Goal: Information Seeking & Learning: Stay updated

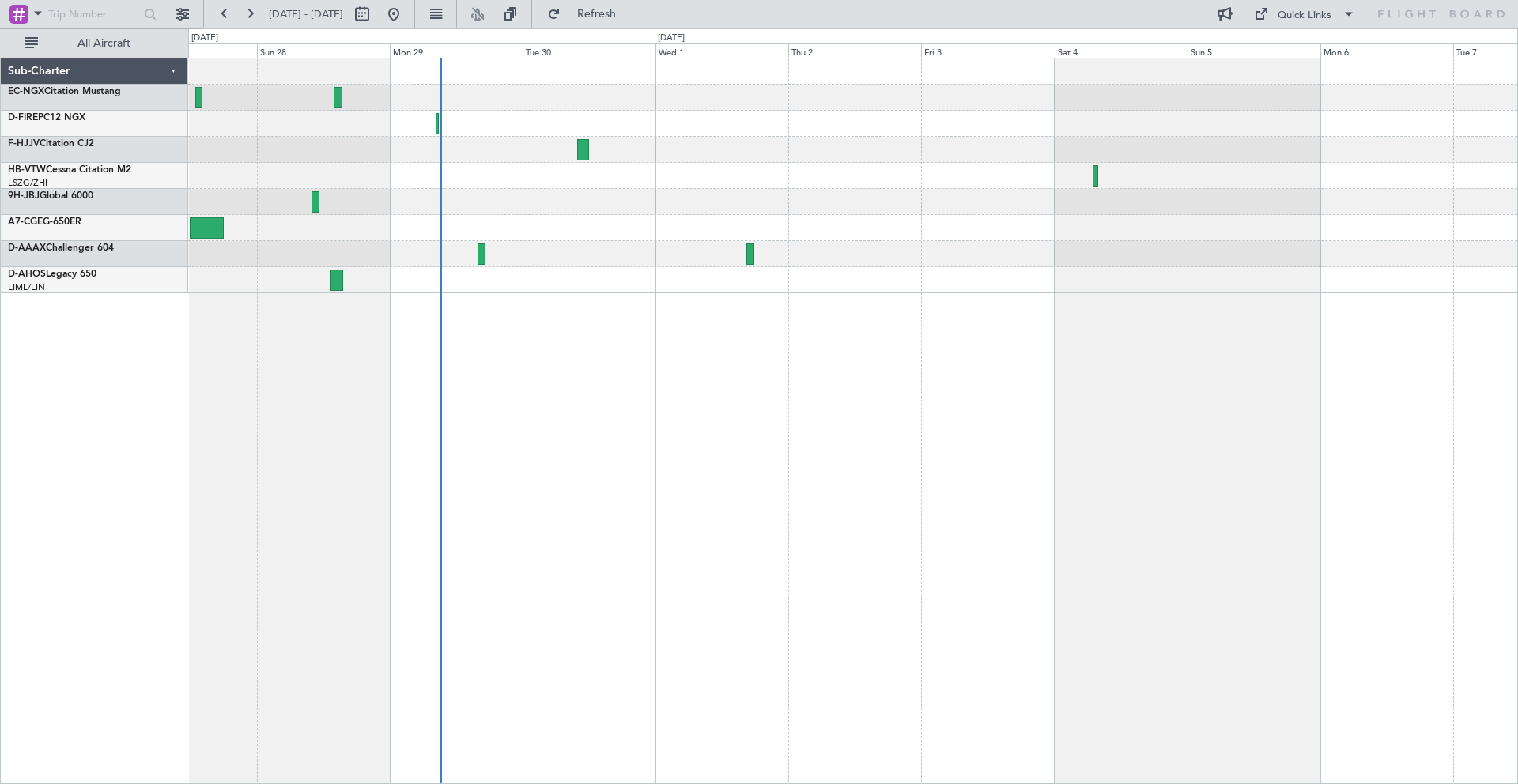
click at [439, 320] on div at bounding box center [853, 420] width 1330 height 726
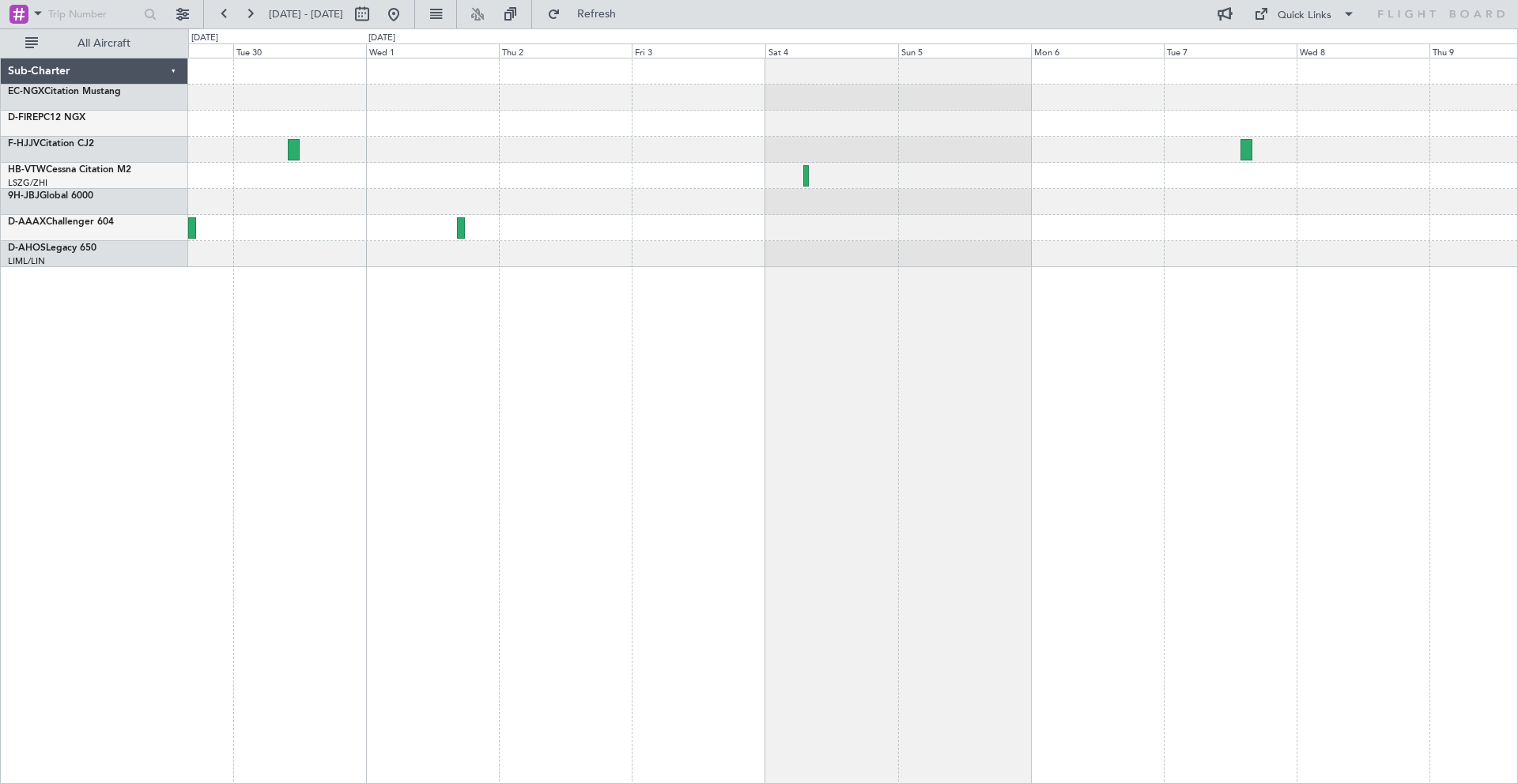
click at [849, 237] on div at bounding box center [852, 228] width 1329 height 26
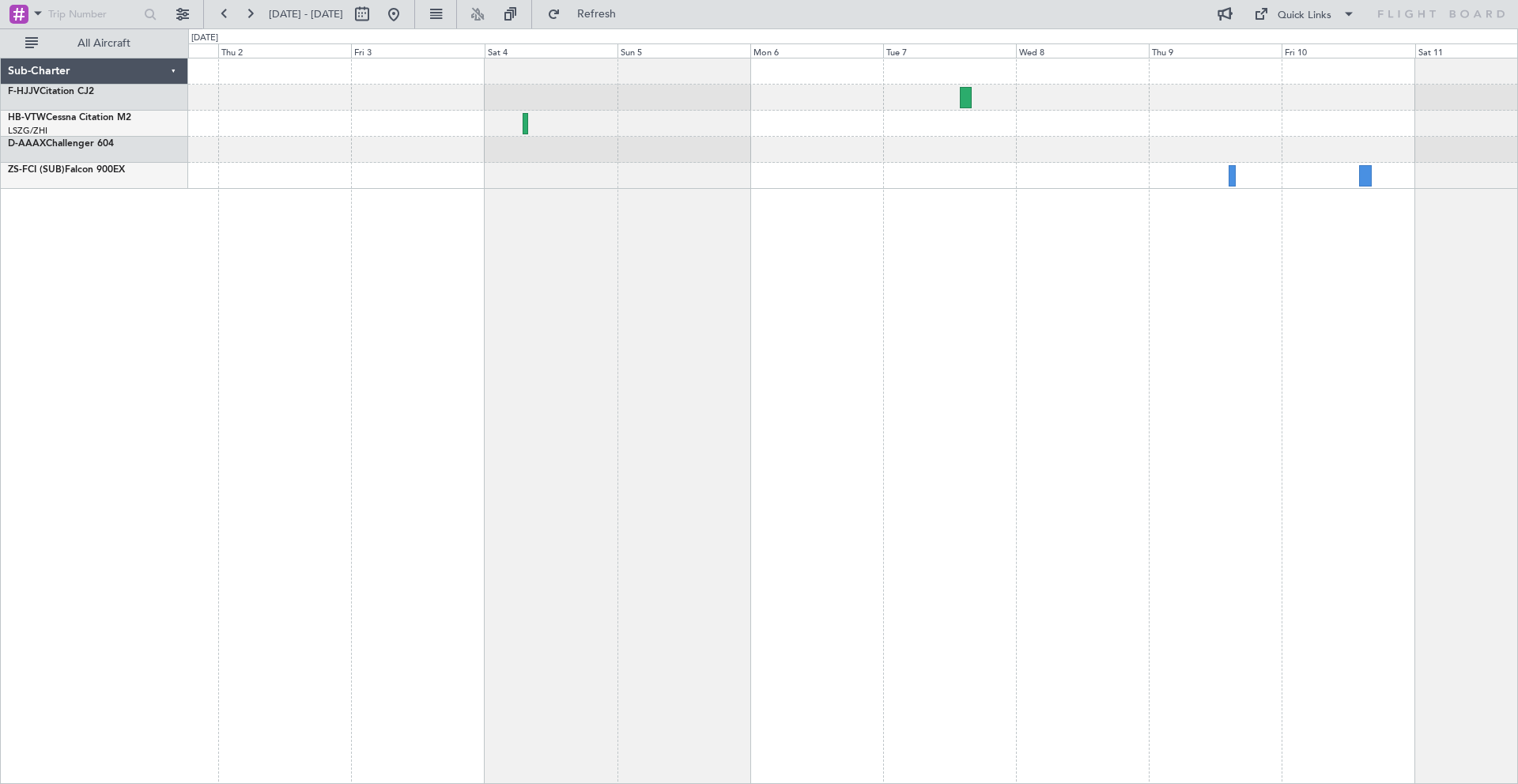
click at [1025, 180] on div at bounding box center [852, 123] width 1329 height 130
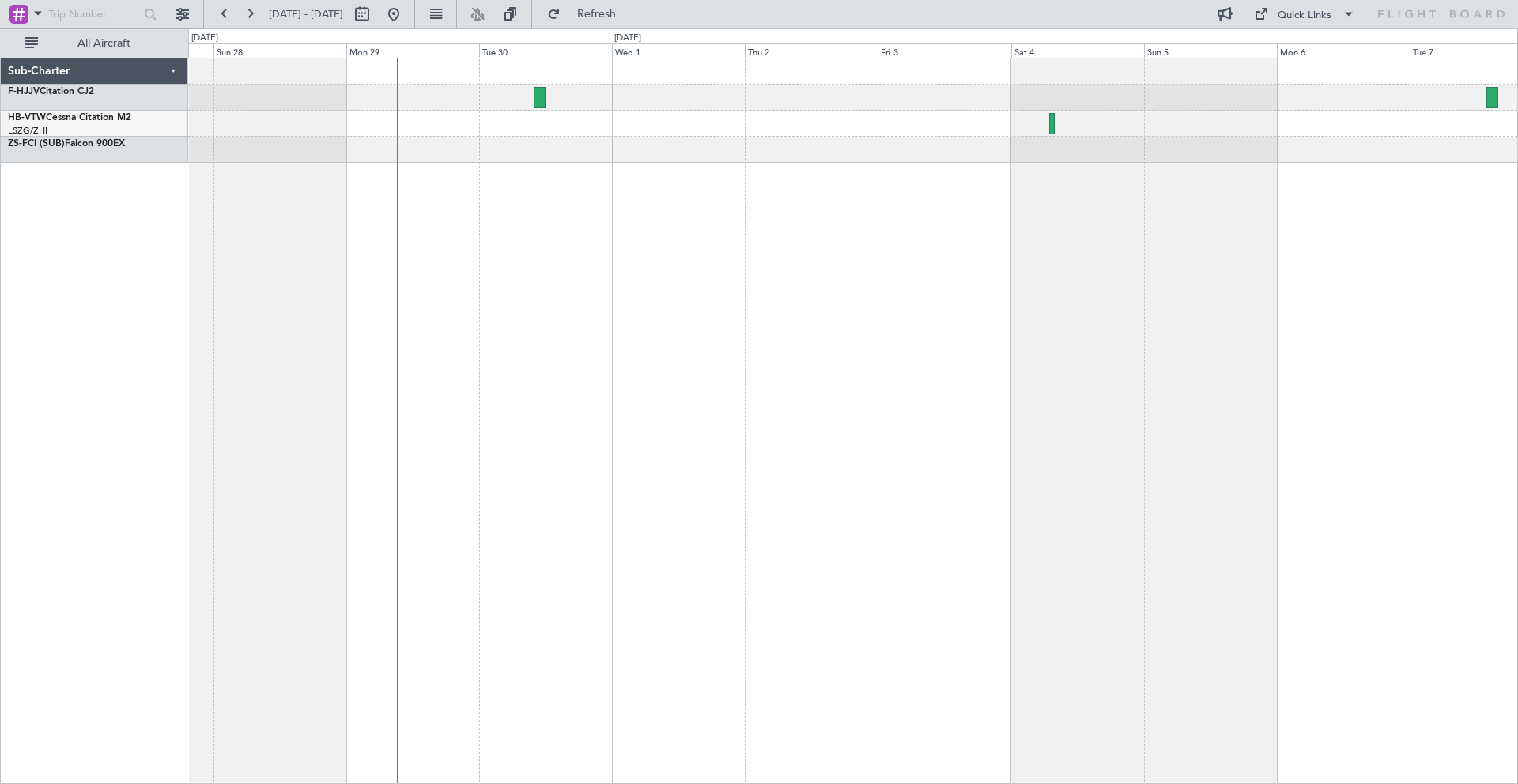
click at [1321, 216] on div at bounding box center [853, 420] width 1330 height 726
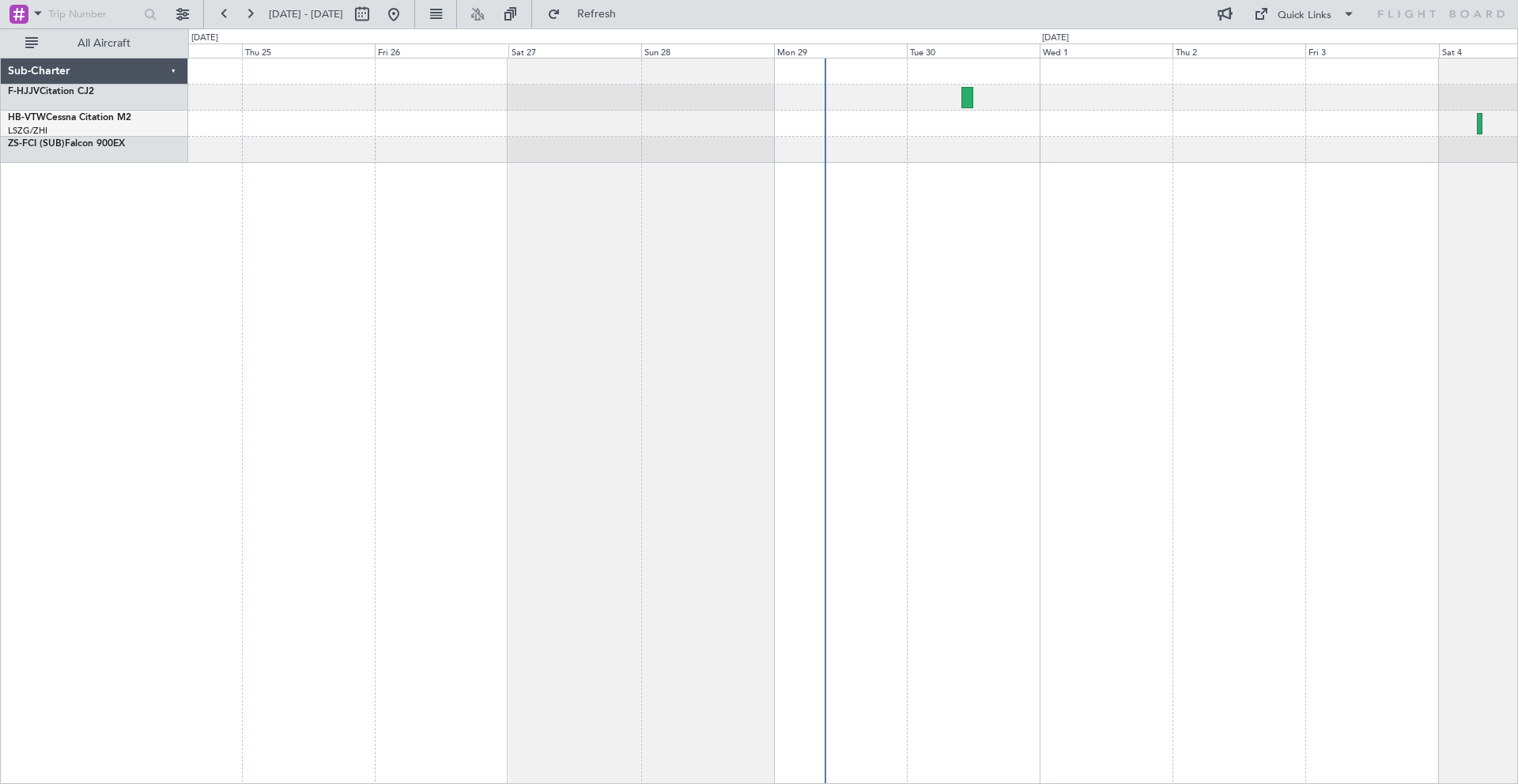
click at [876, 223] on div at bounding box center [853, 420] width 1330 height 726
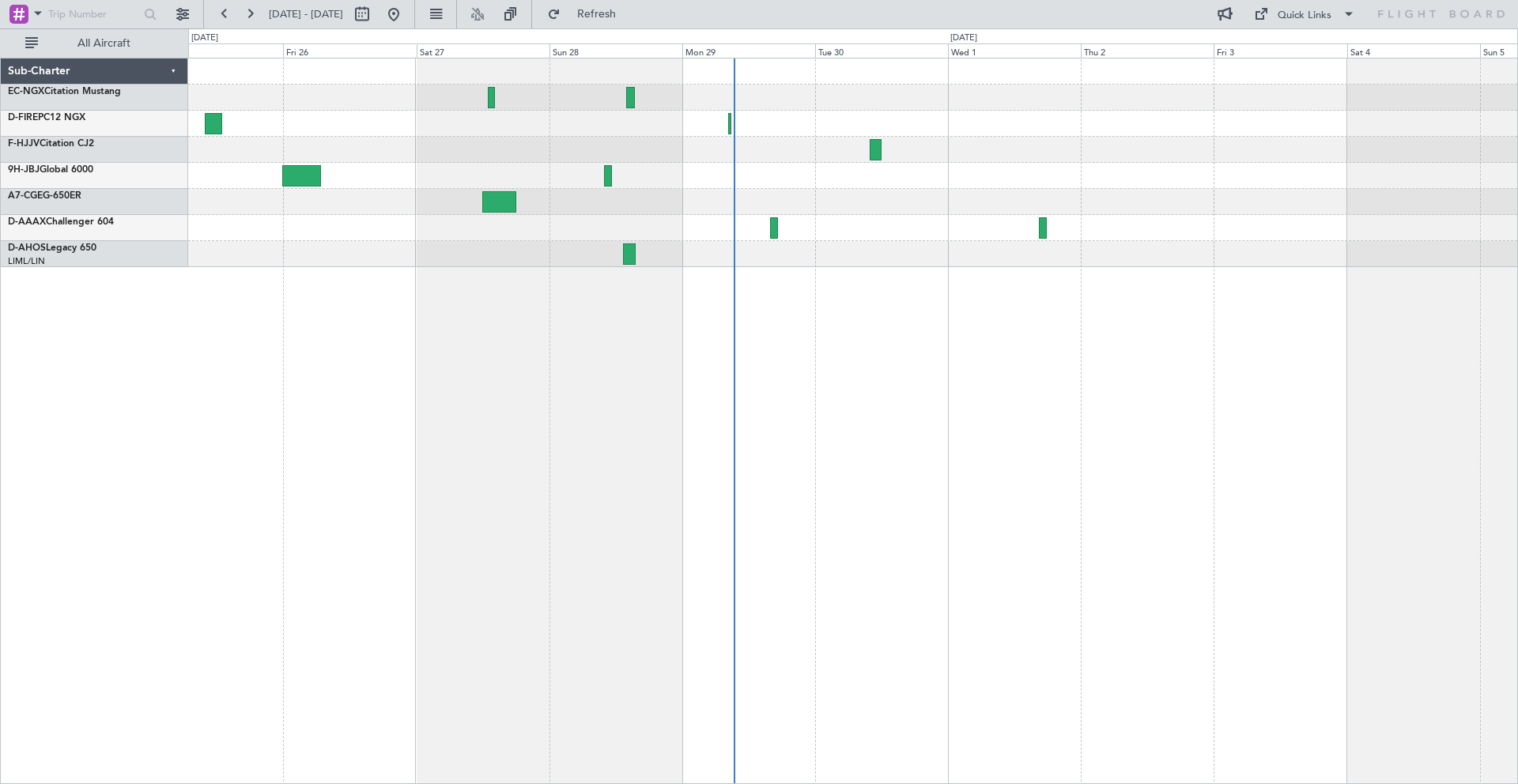
click at [774, 250] on div at bounding box center [853, 420] width 1330 height 726
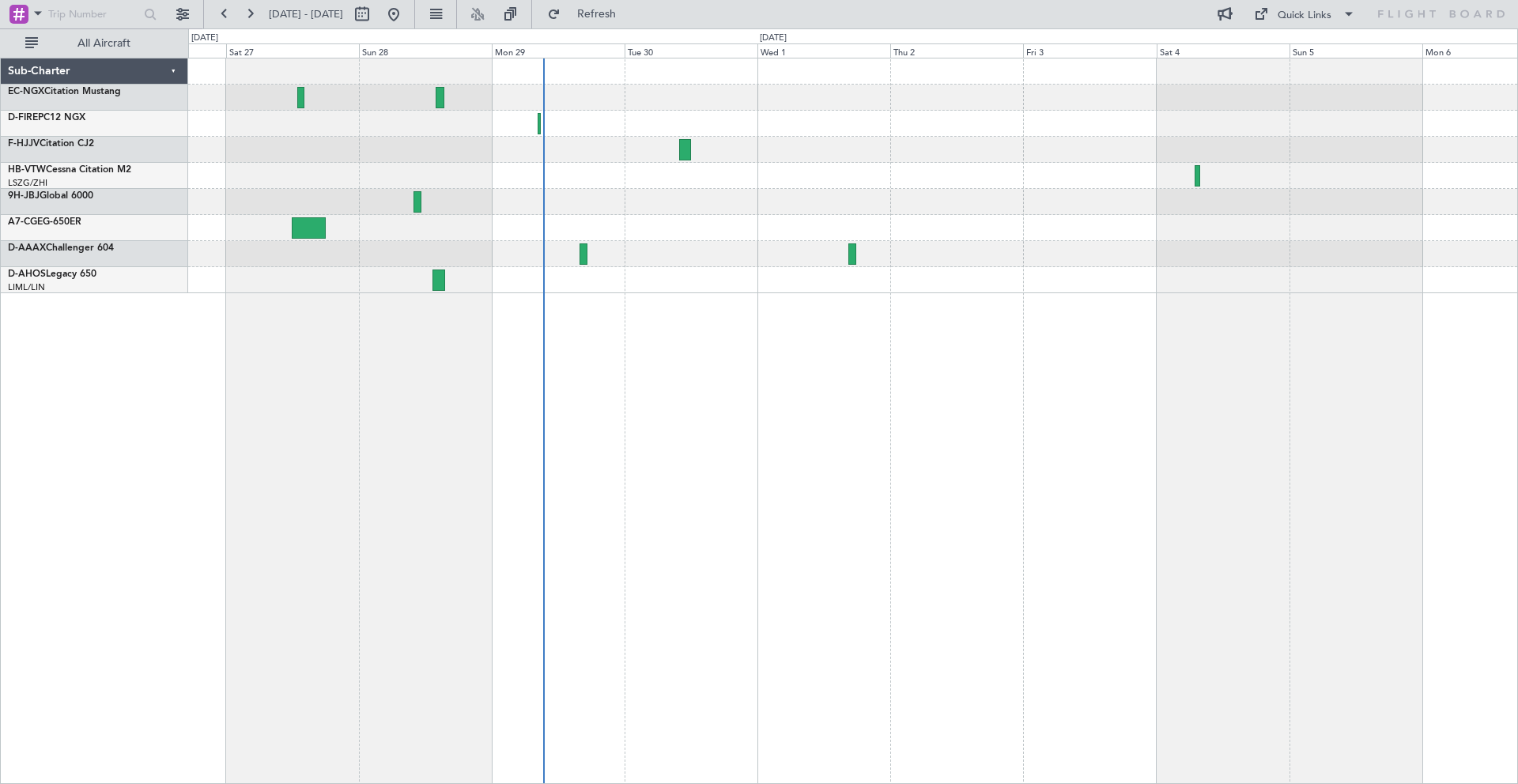
click at [986, 169] on div at bounding box center [852, 176] width 1329 height 26
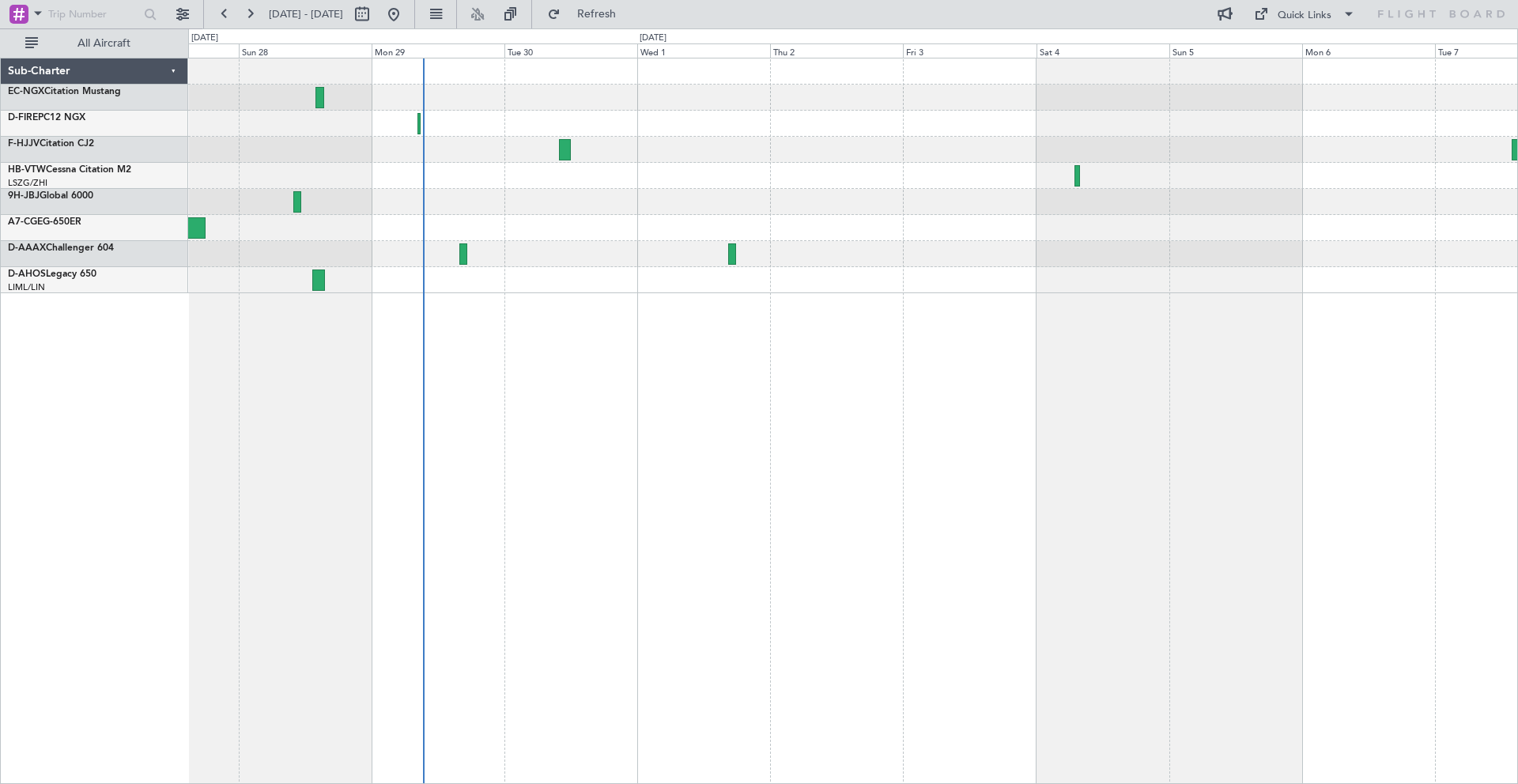
click at [835, 196] on div at bounding box center [852, 201] width 1329 height 26
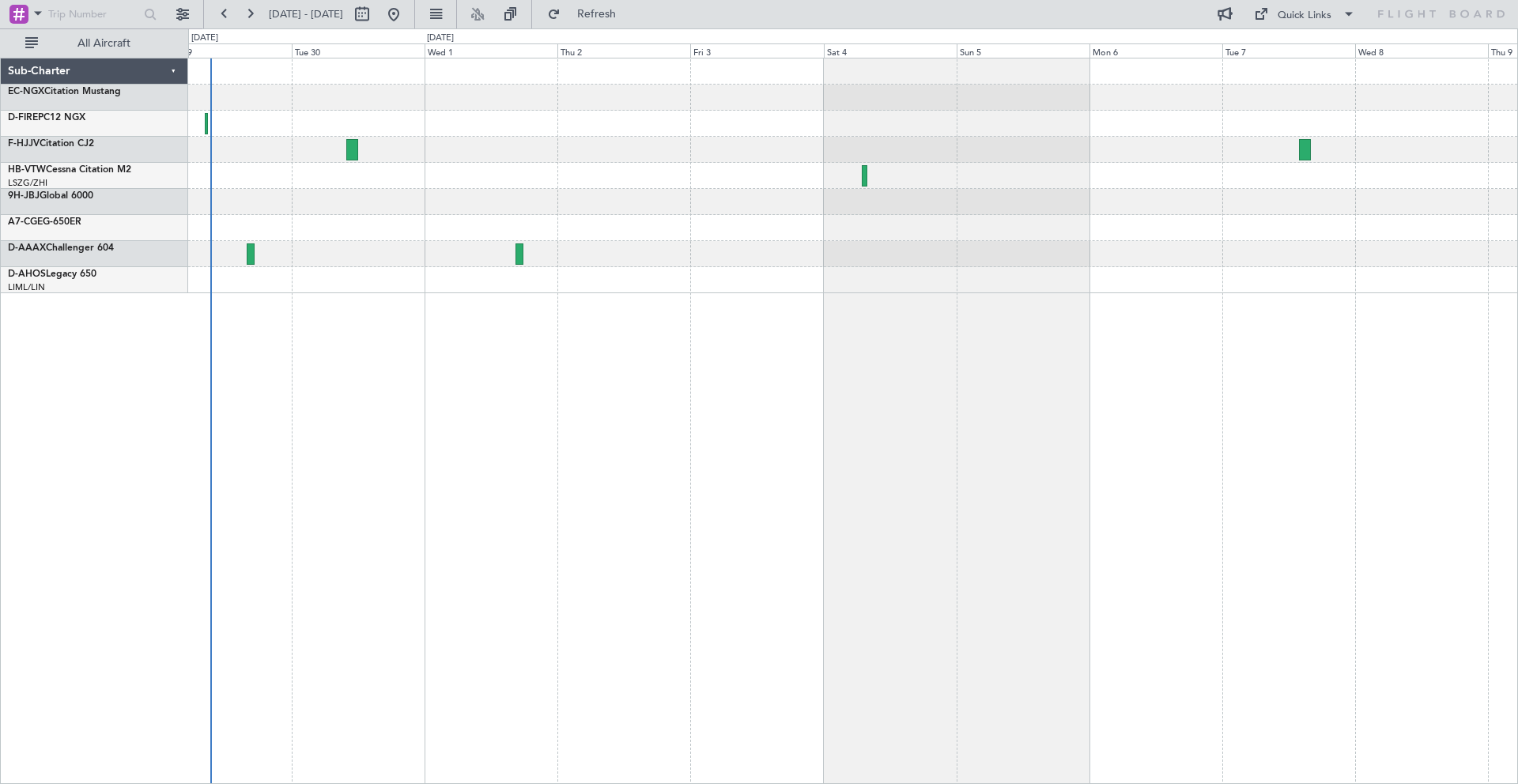
click at [732, 238] on div at bounding box center [852, 228] width 1329 height 26
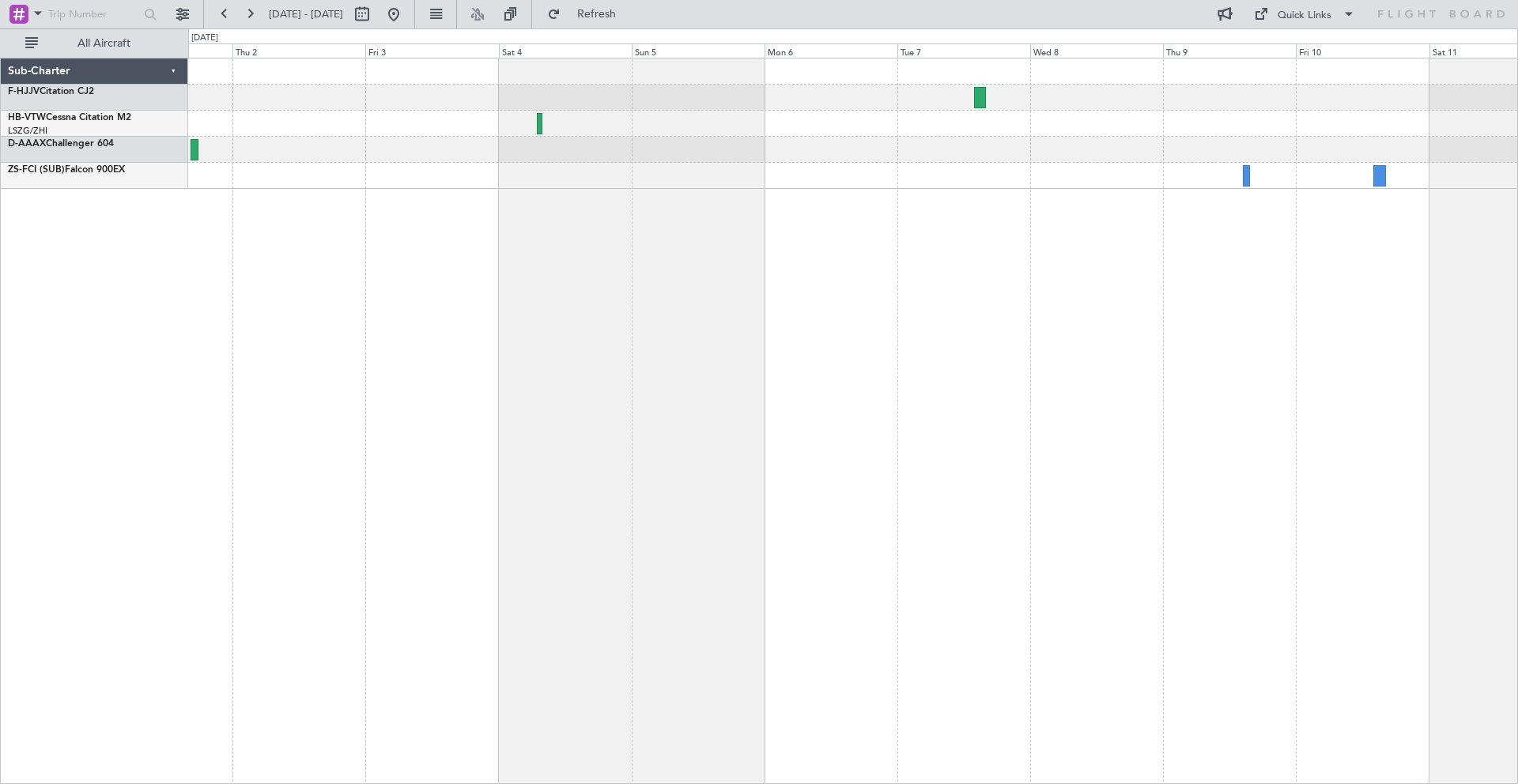
click at [992, 171] on div at bounding box center [852, 176] width 1329 height 26
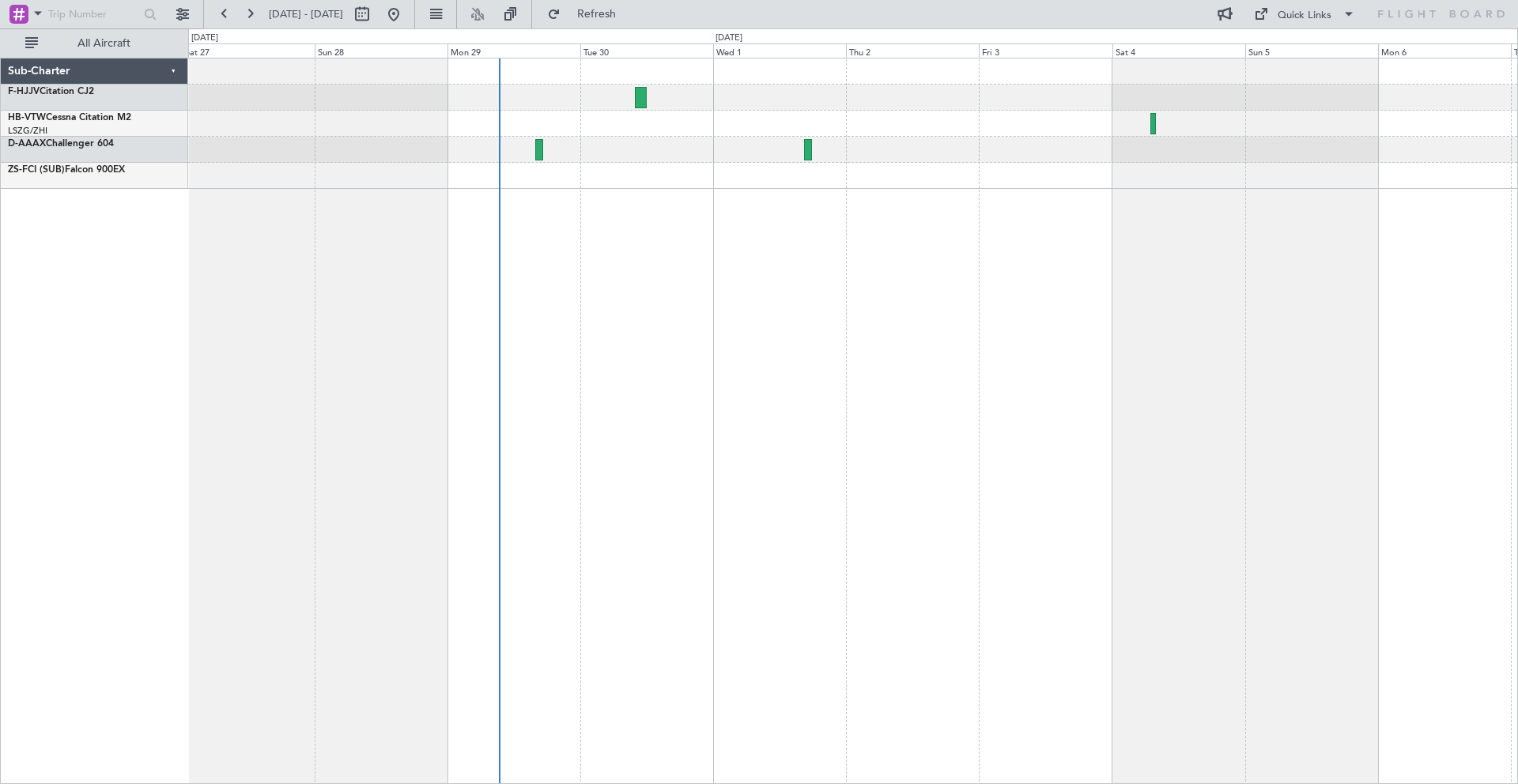
click at [1330, 199] on div at bounding box center [853, 420] width 1330 height 726
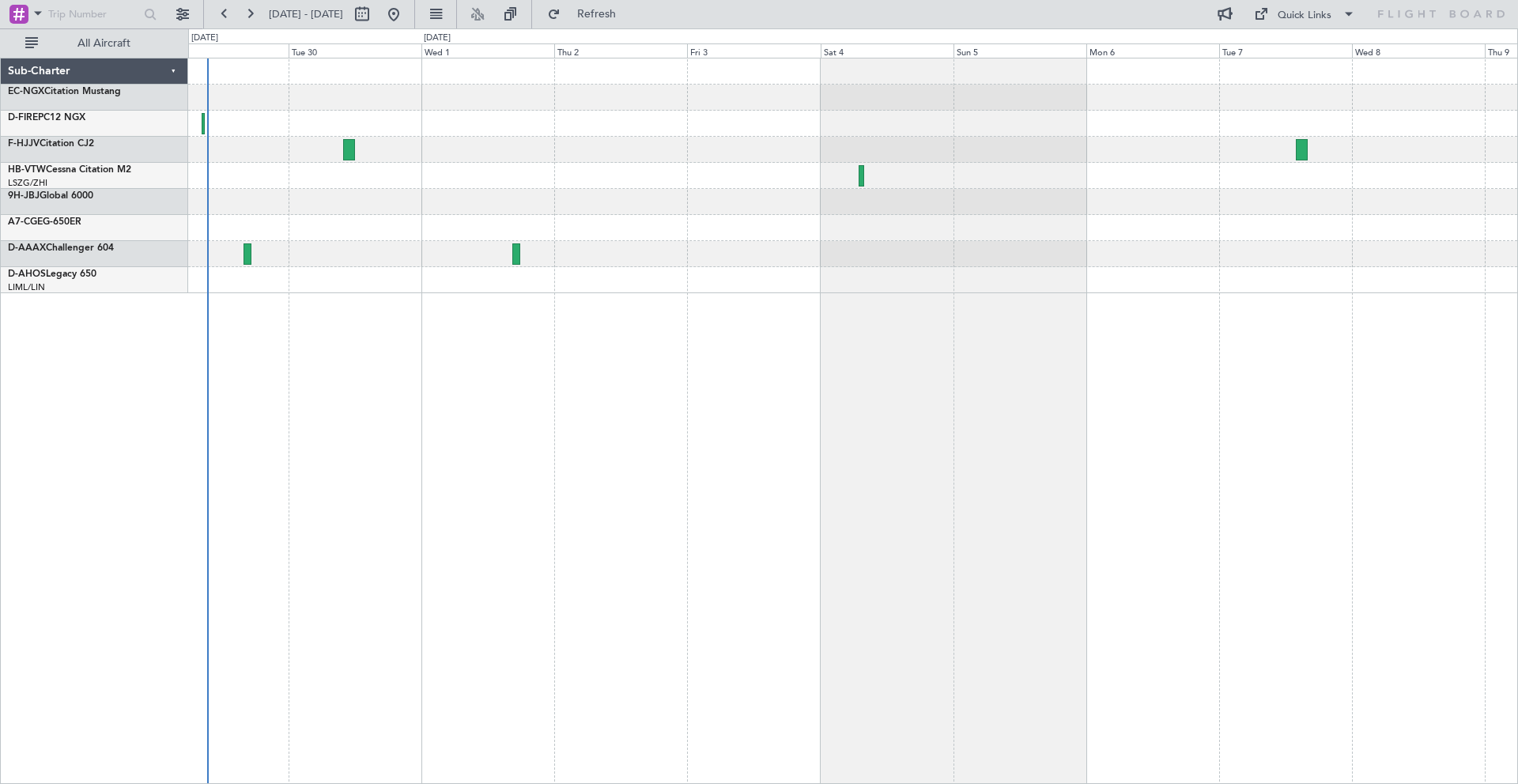
click at [721, 232] on div at bounding box center [852, 228] width 1329 height 26
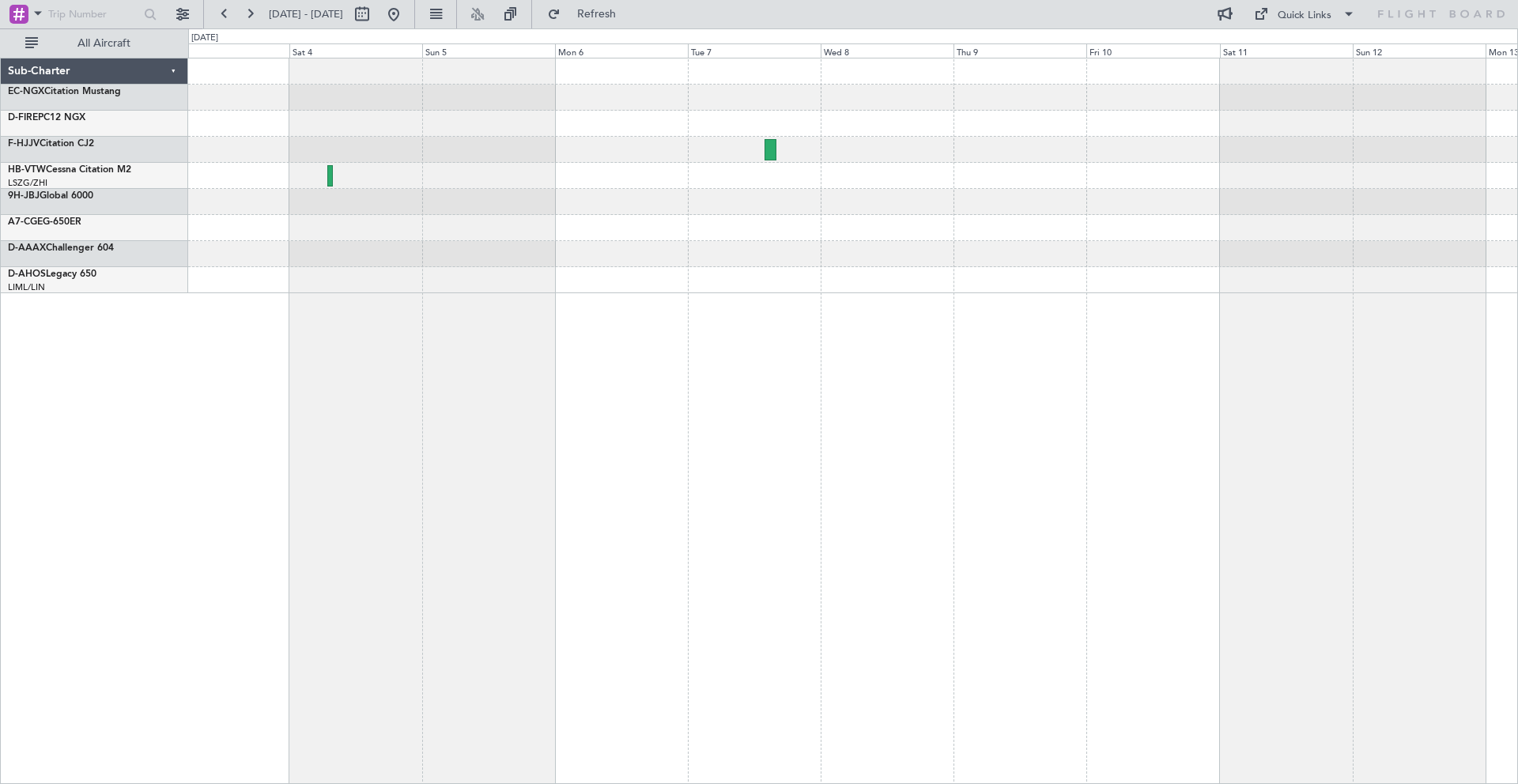
click at [778, 247] on div at bounding box center [852, 254] width 1329 height 26
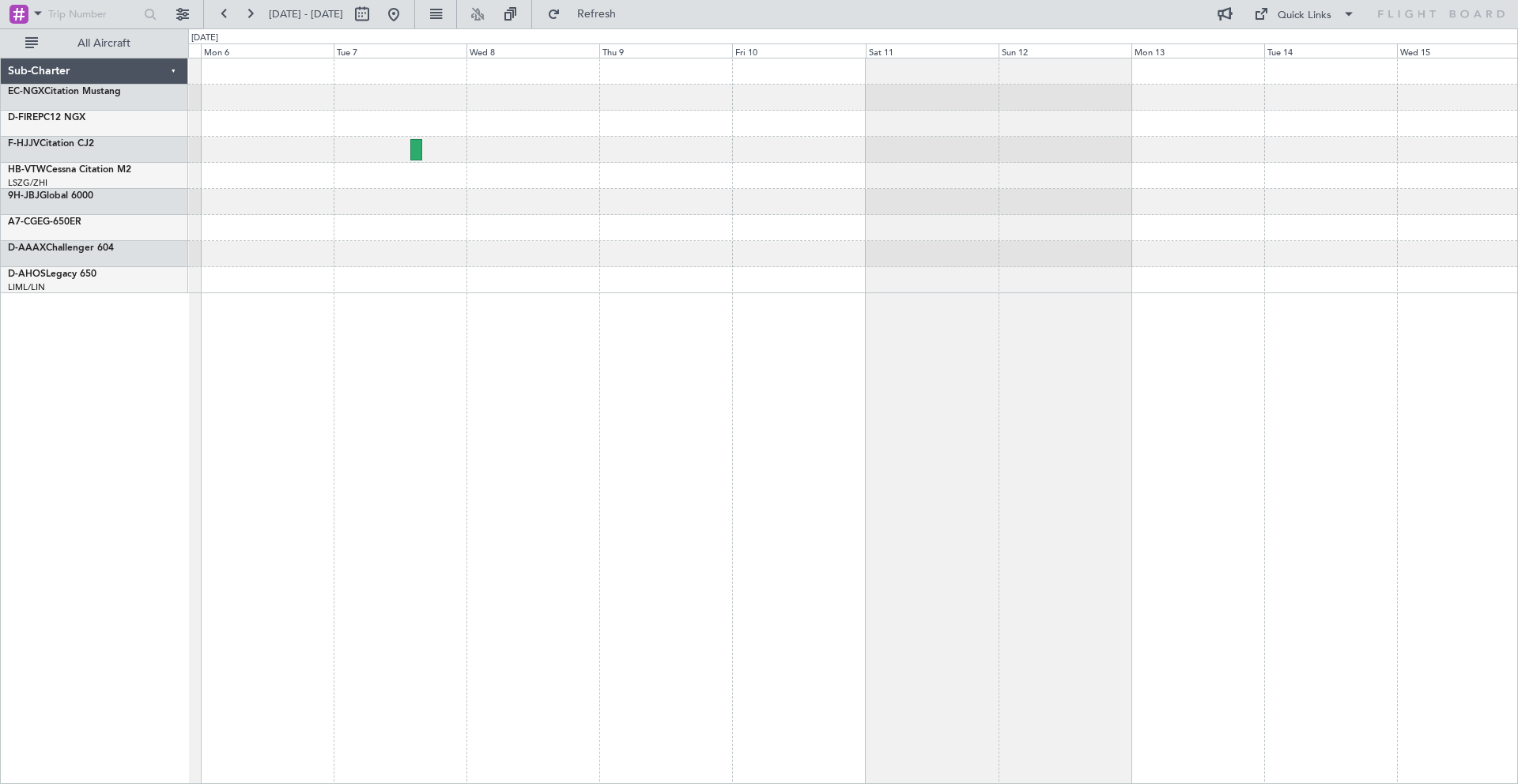
click at [858, 241] on div at bounding box center [852, 176] width 1329 height 235
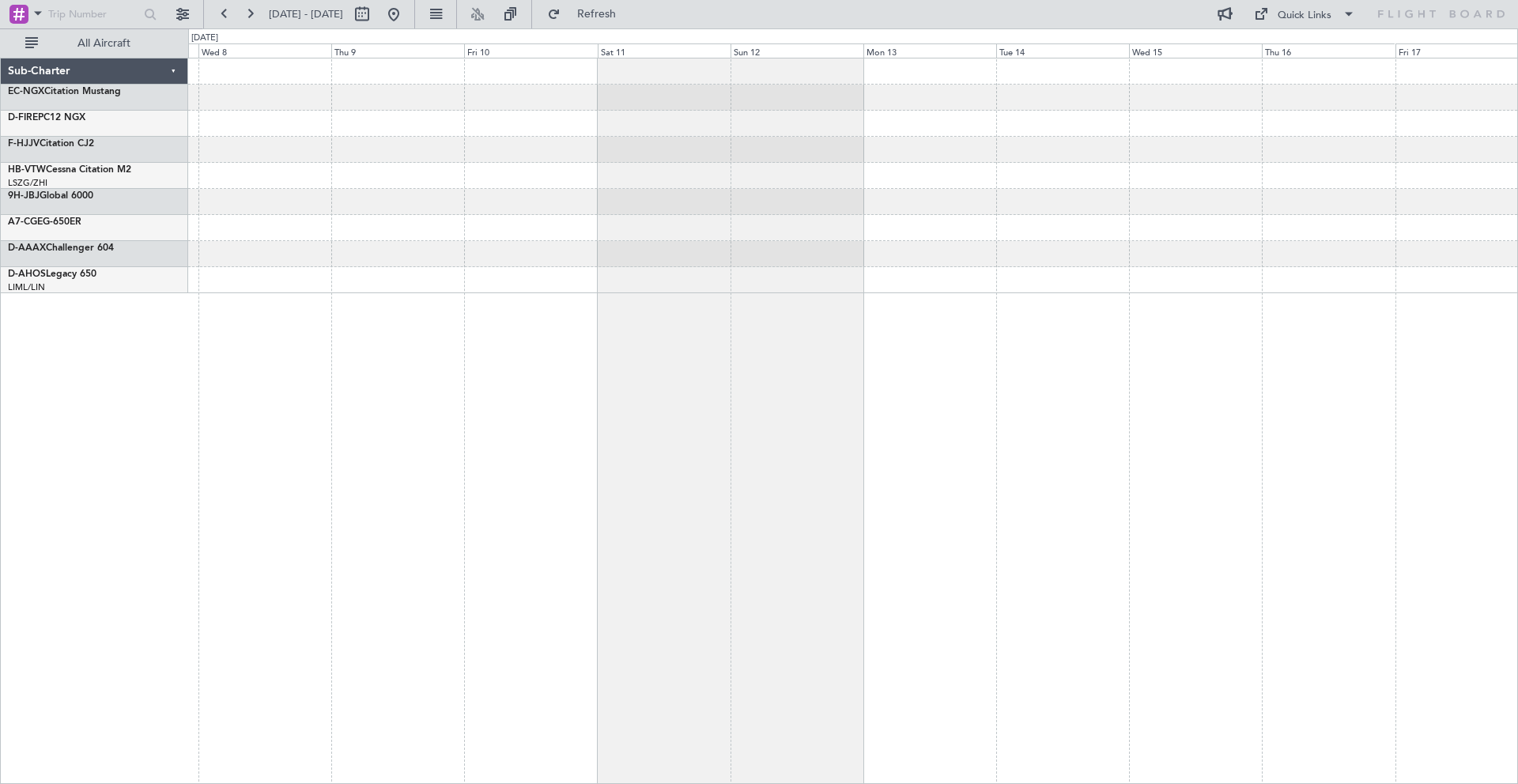
click at [1067, 229] on div at bounding box center [852, 228] width 1329 height 26
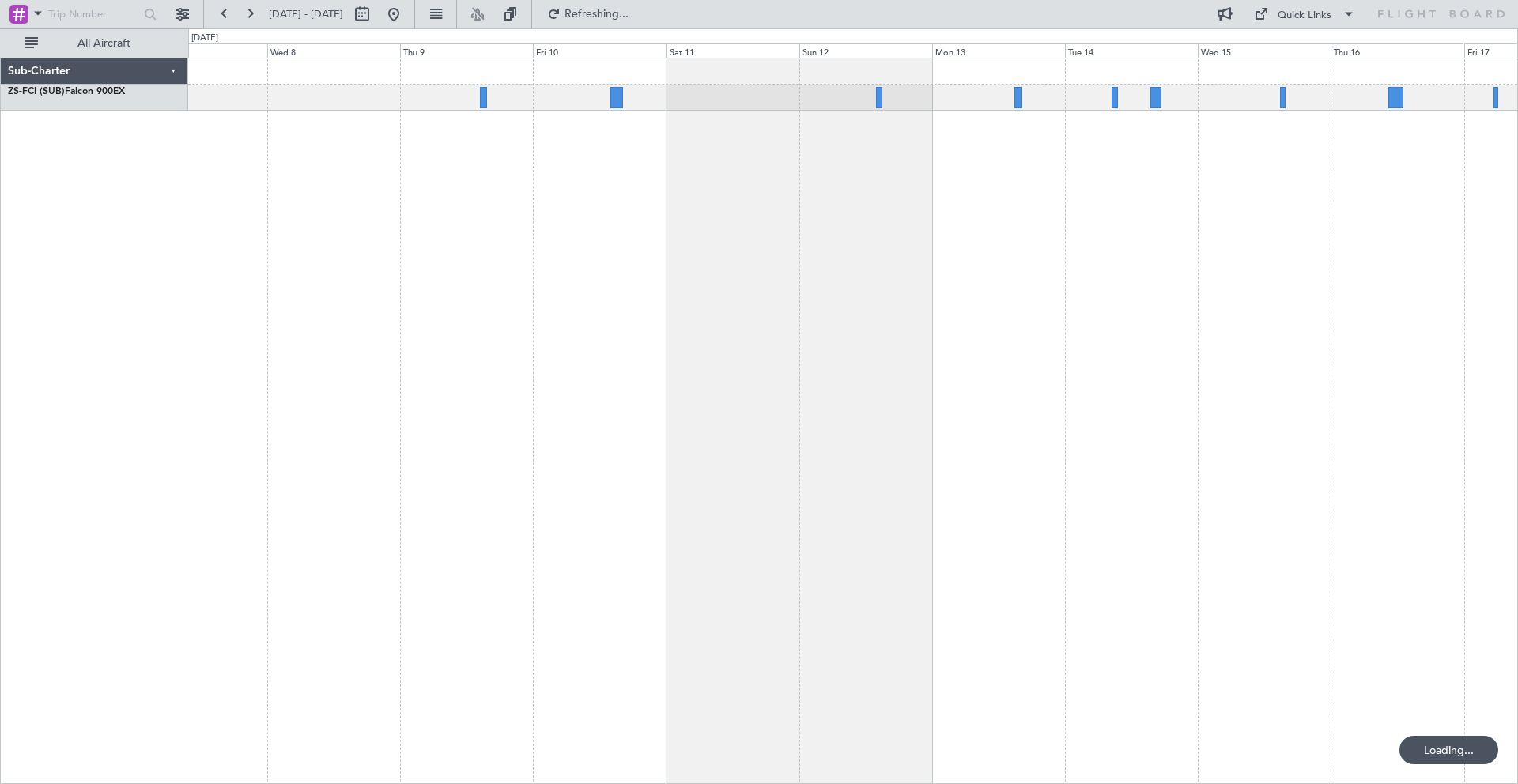
click at [1004, 154] on div at bounding box center [853, 420] width 1330 height 726
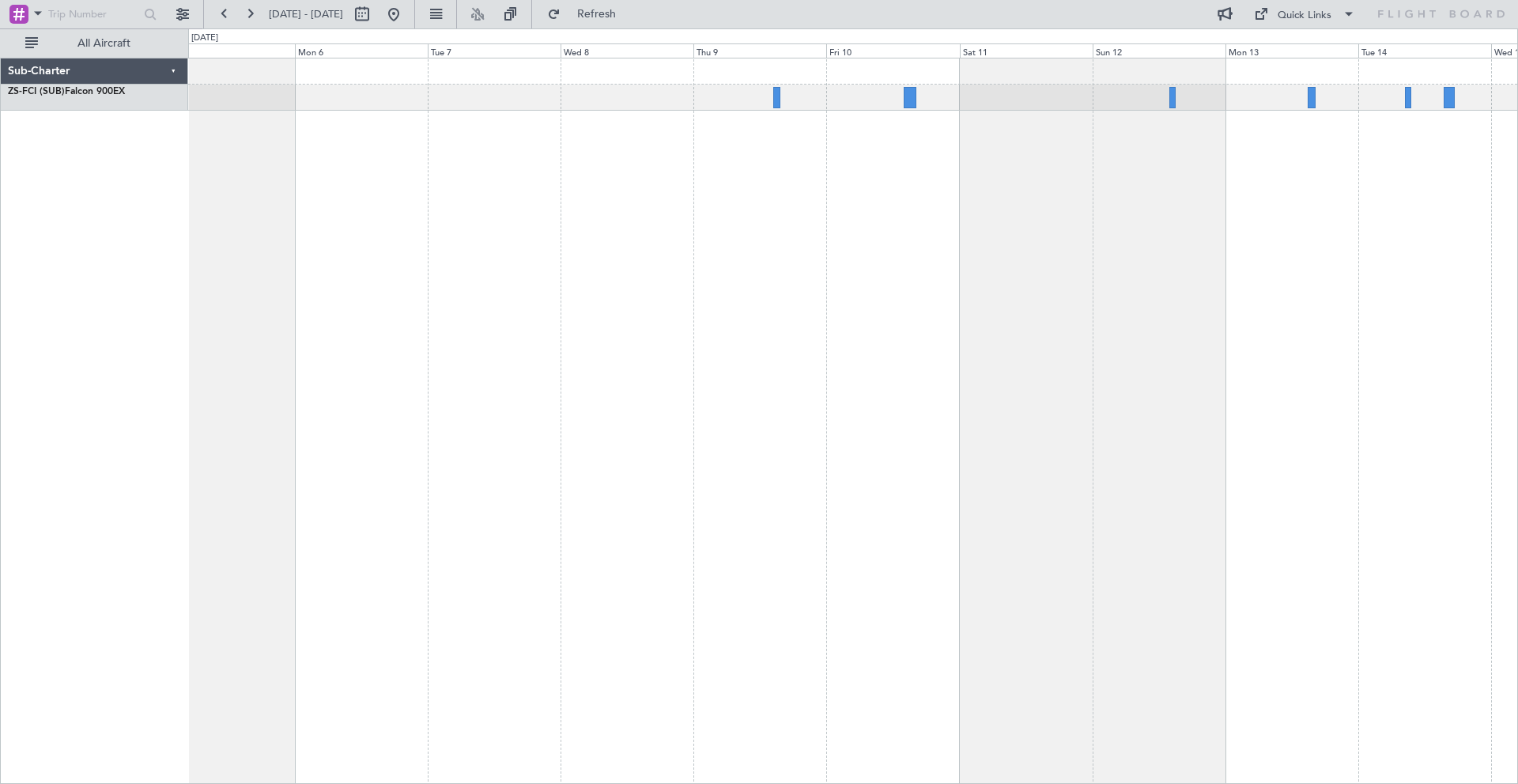
click at [709, 132] on div at bounding box center [853, 420] width 1330 height 726
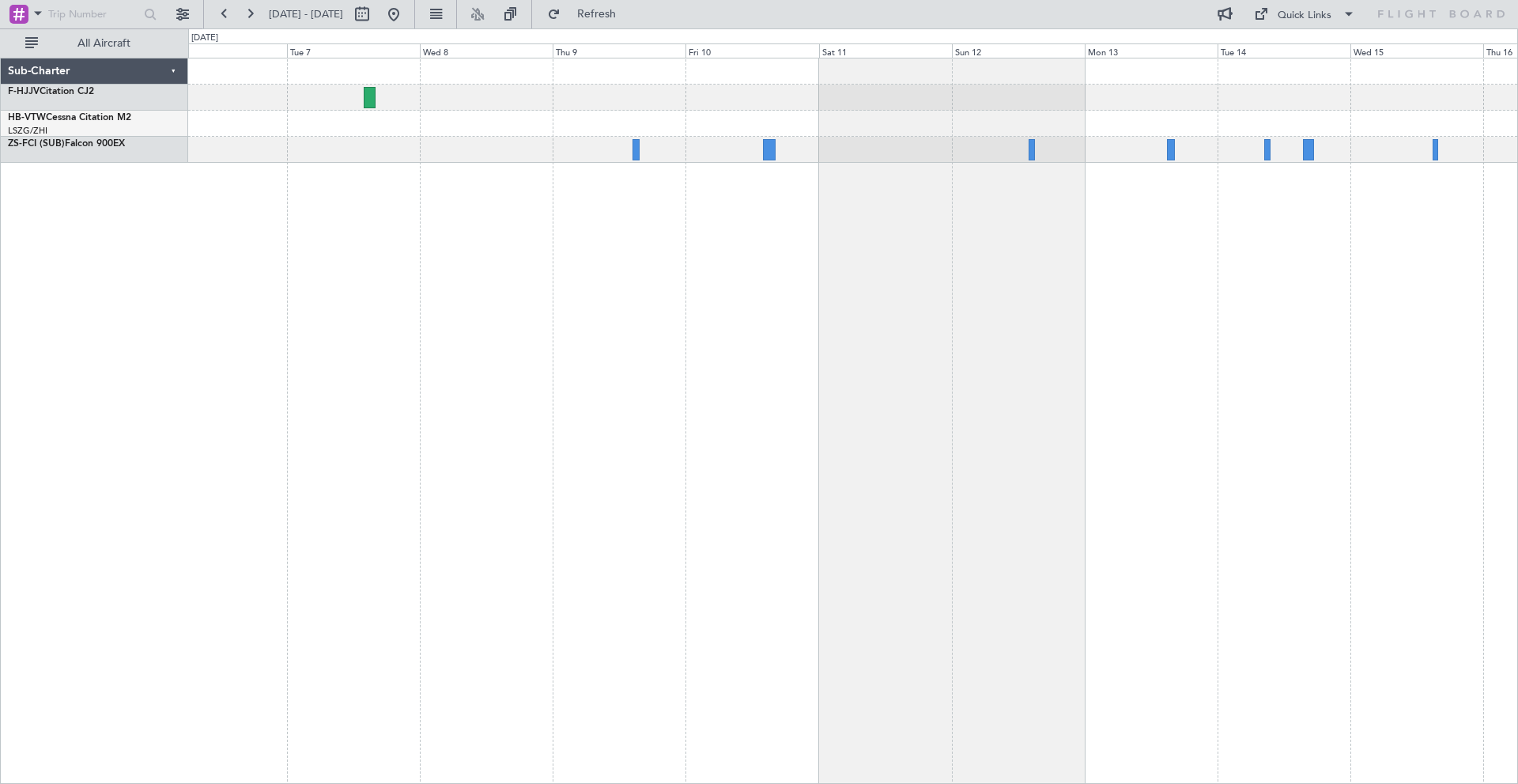
click at [1074, 174] on div at bounding box center [853, 420] width 1330 height 726
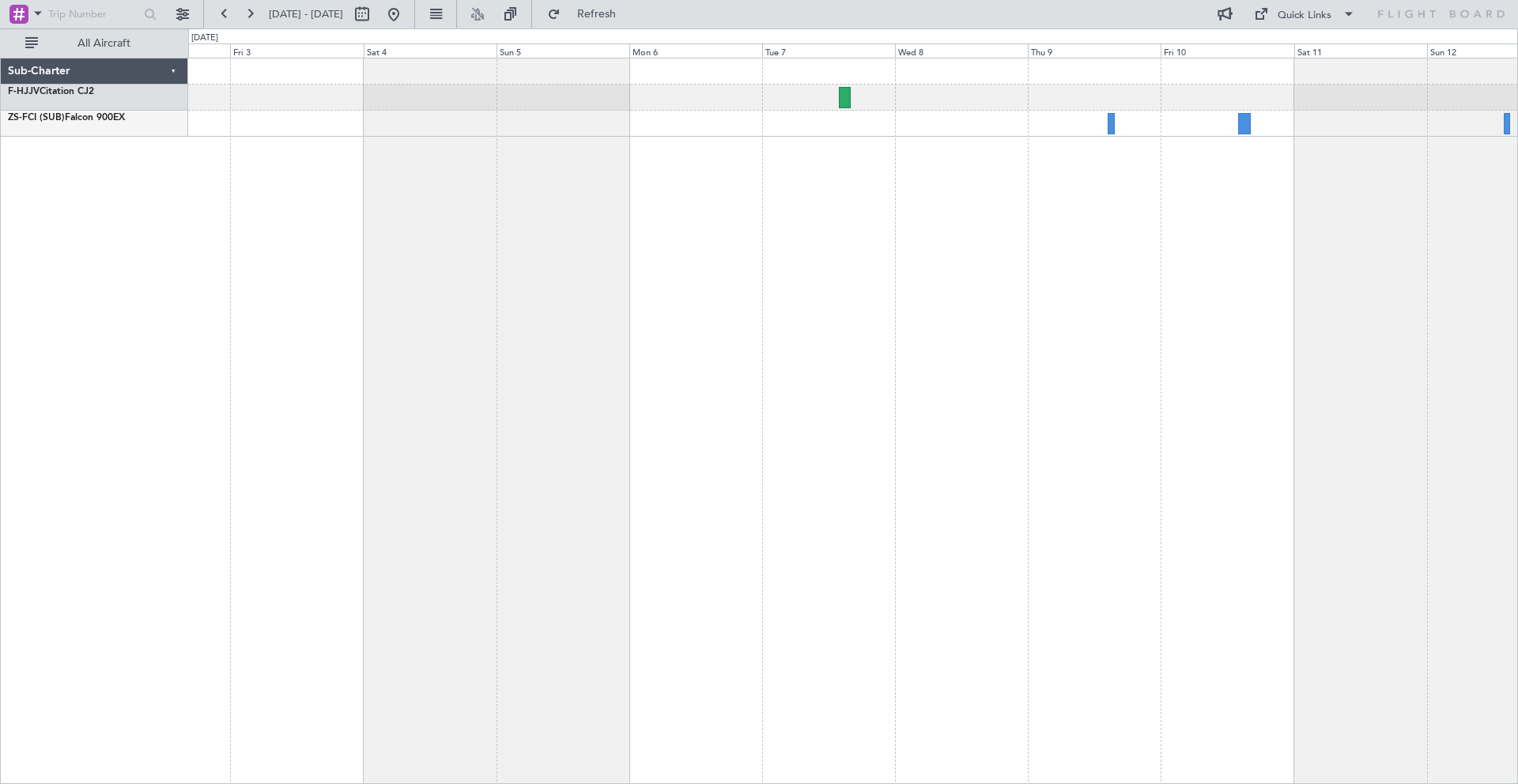
click at [1140, 237] on div at bounding box center [853, 420] width 1330 height 726
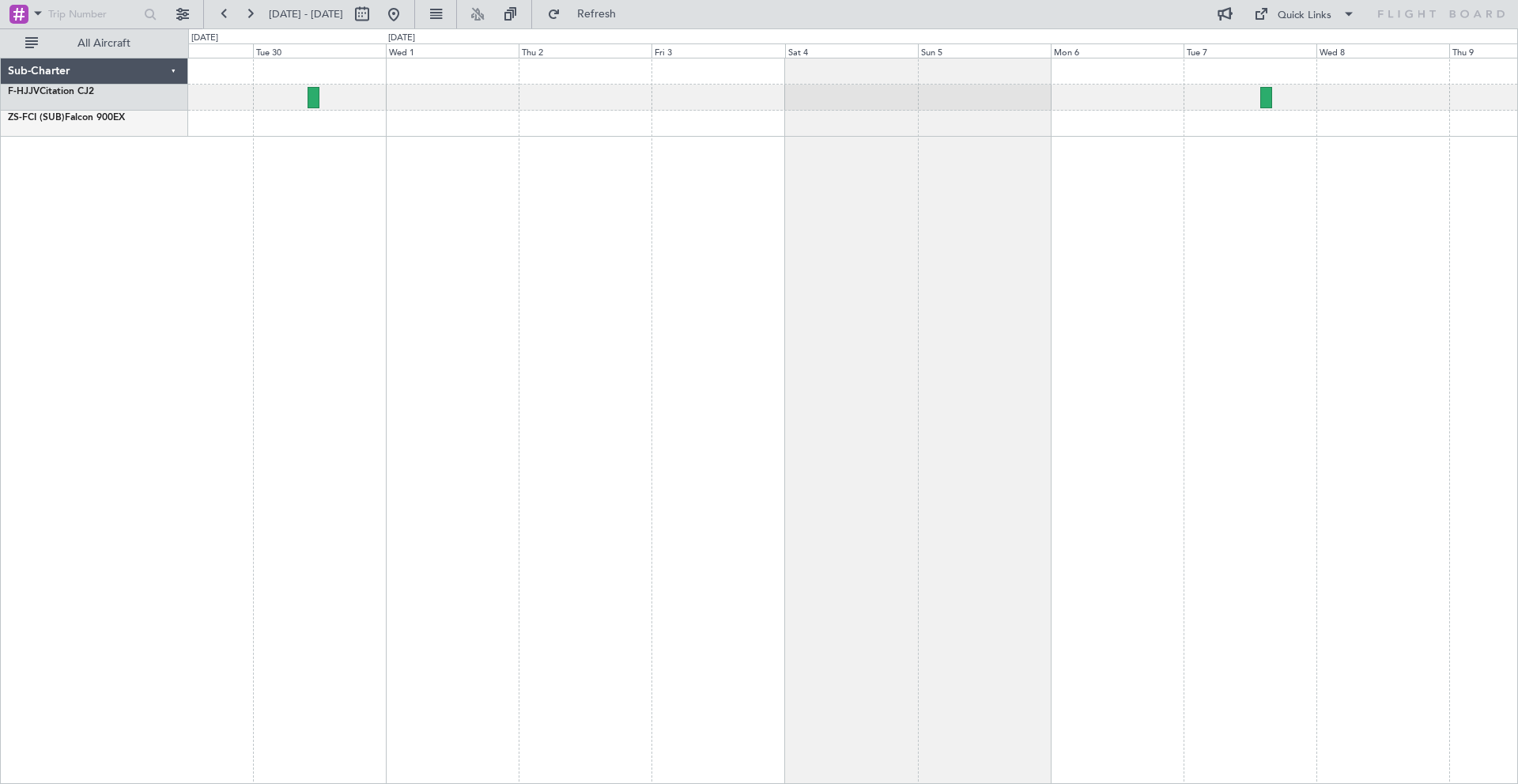
click at [839, 222] on div at bounding box center [853, 420] width 1330 height 726
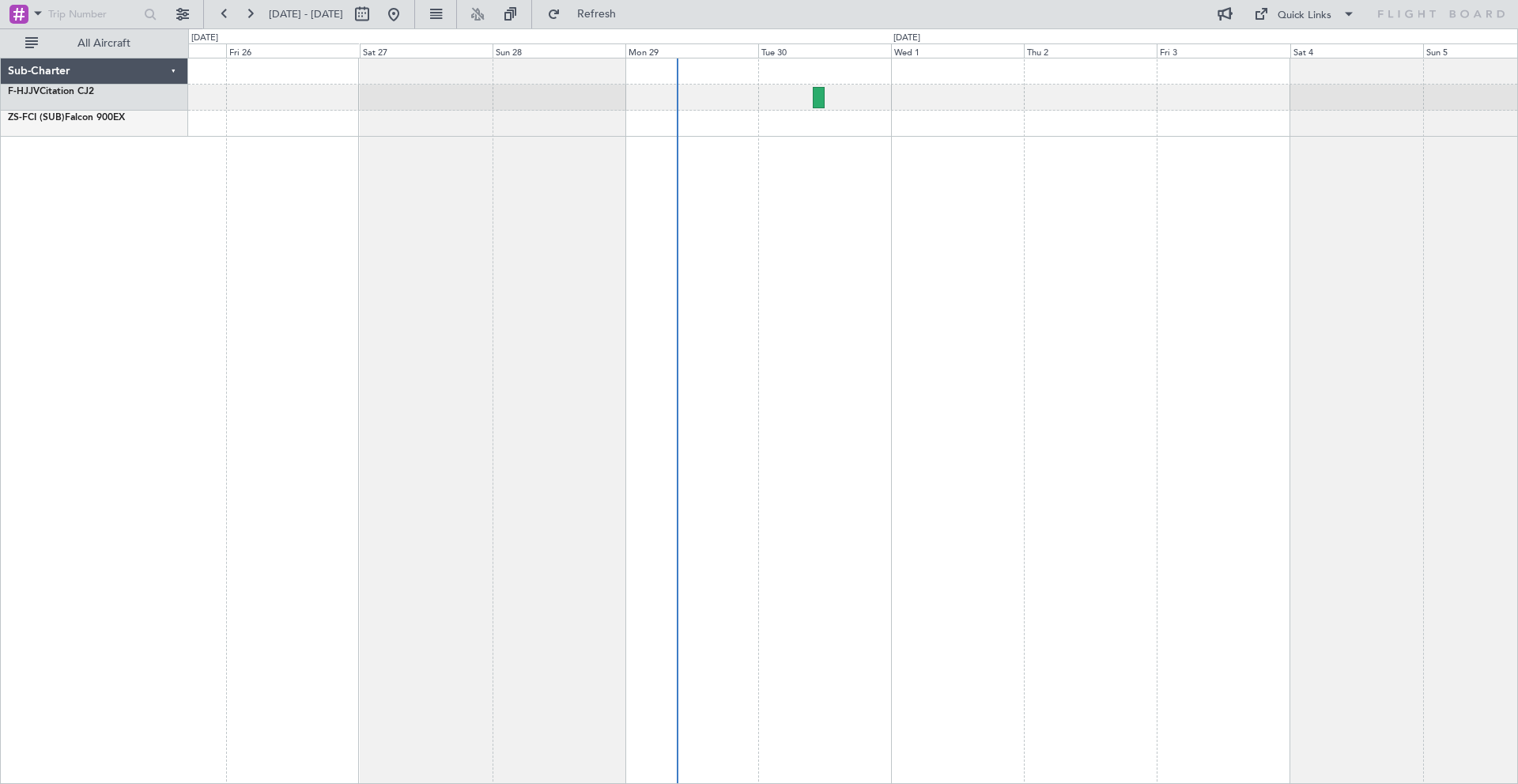
click at [545, 177] on div at bounding box center [853, 420] width 1330 height 726
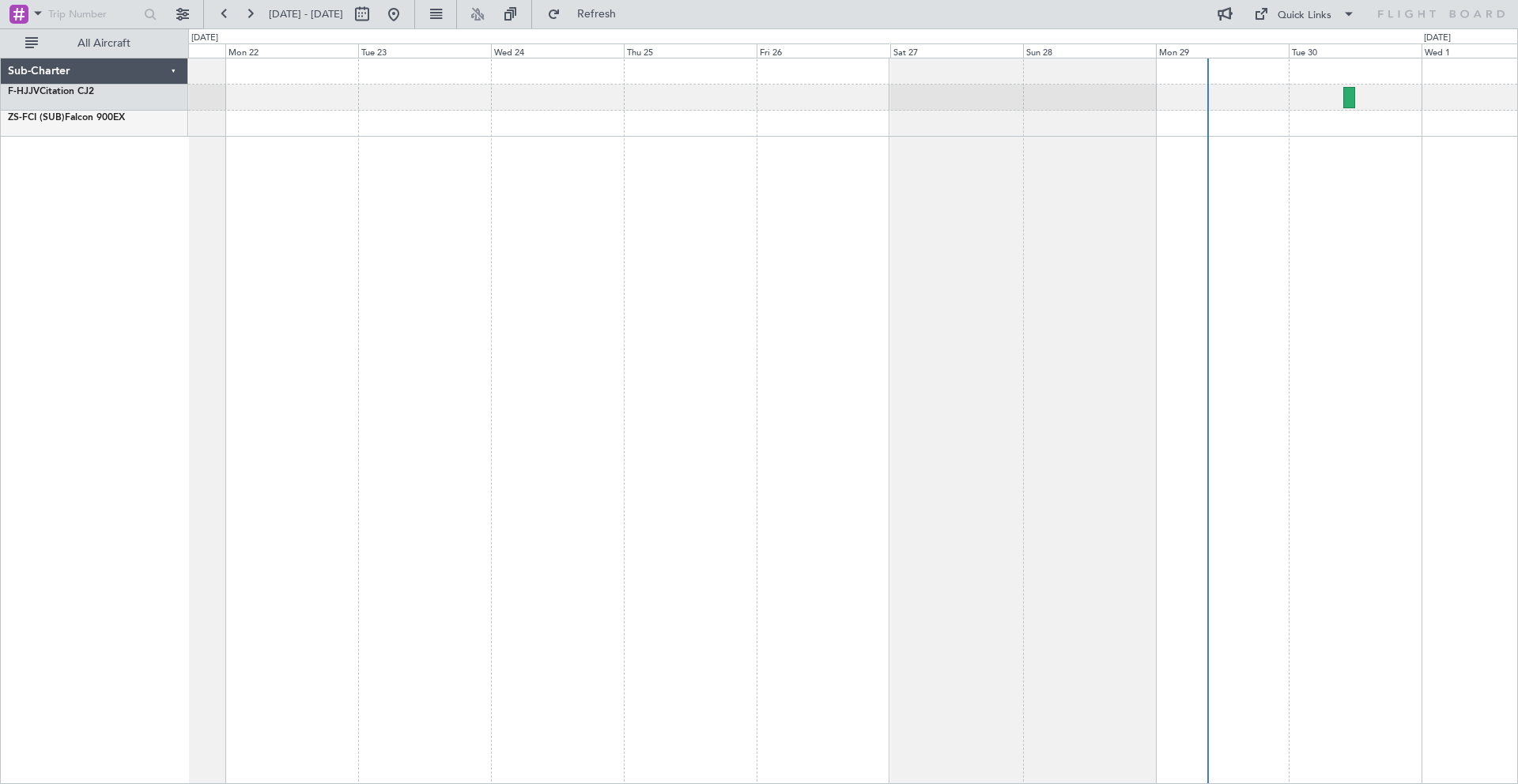
click at [665, 231] on div at bounding box center [853, 420] width 1330 height 726
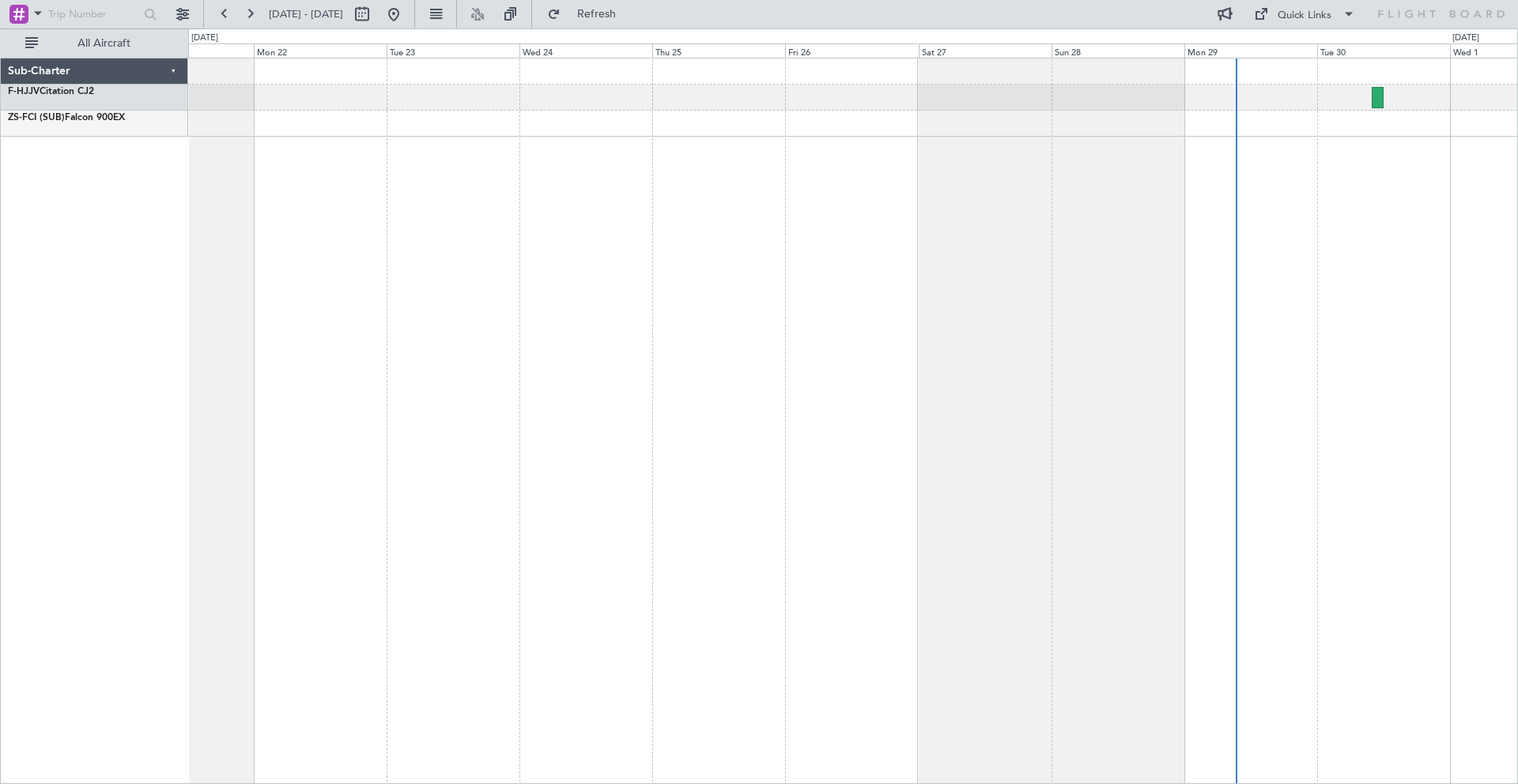
click at [745, 192] on div at bounding box center [853, 420] width 1330 height 726
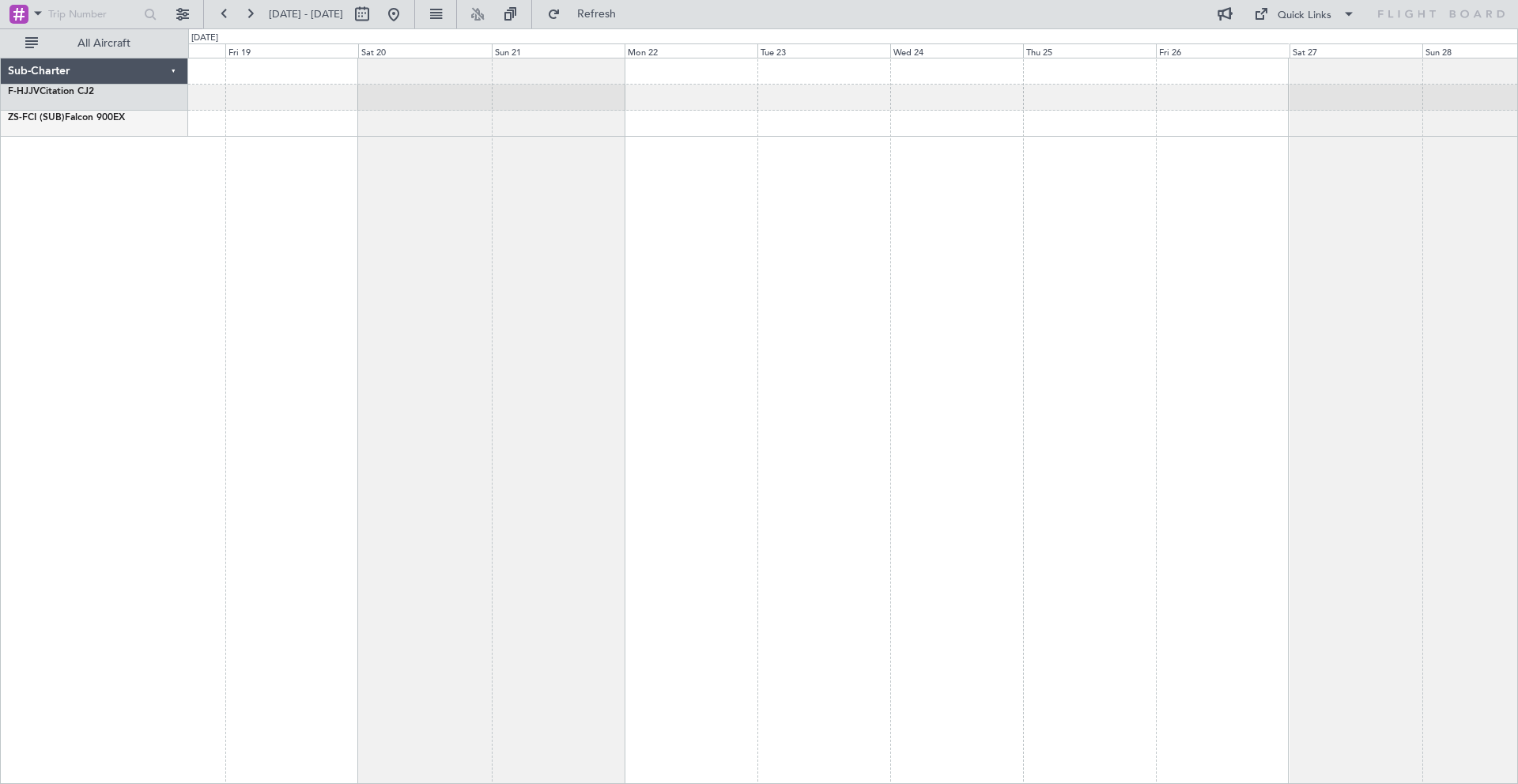
click at [621, 59] on div at bounding box center [853, 420] width 1330 height 726
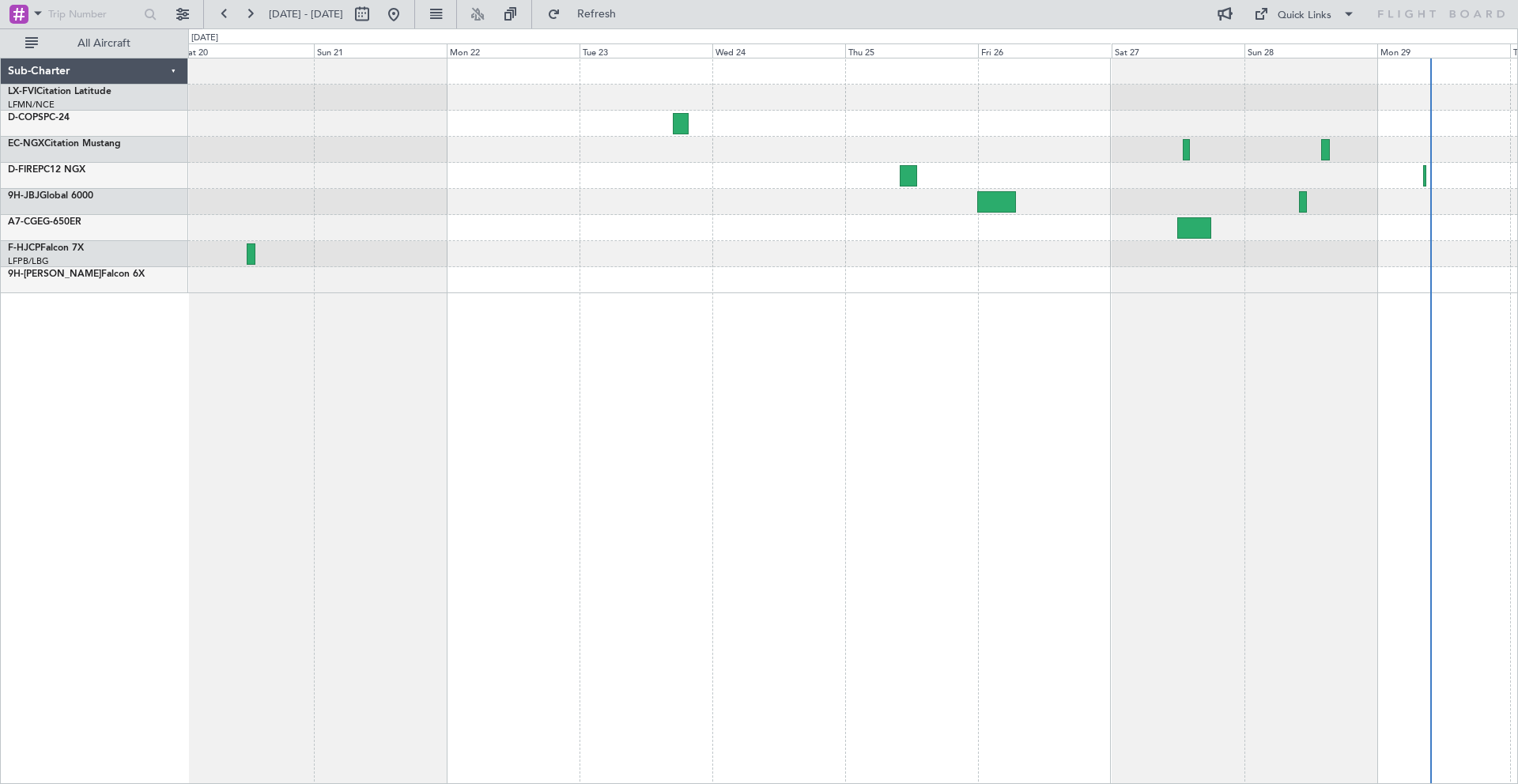
click at [246, 134] on div at bounding box center [852, 176] width 1329 height 235
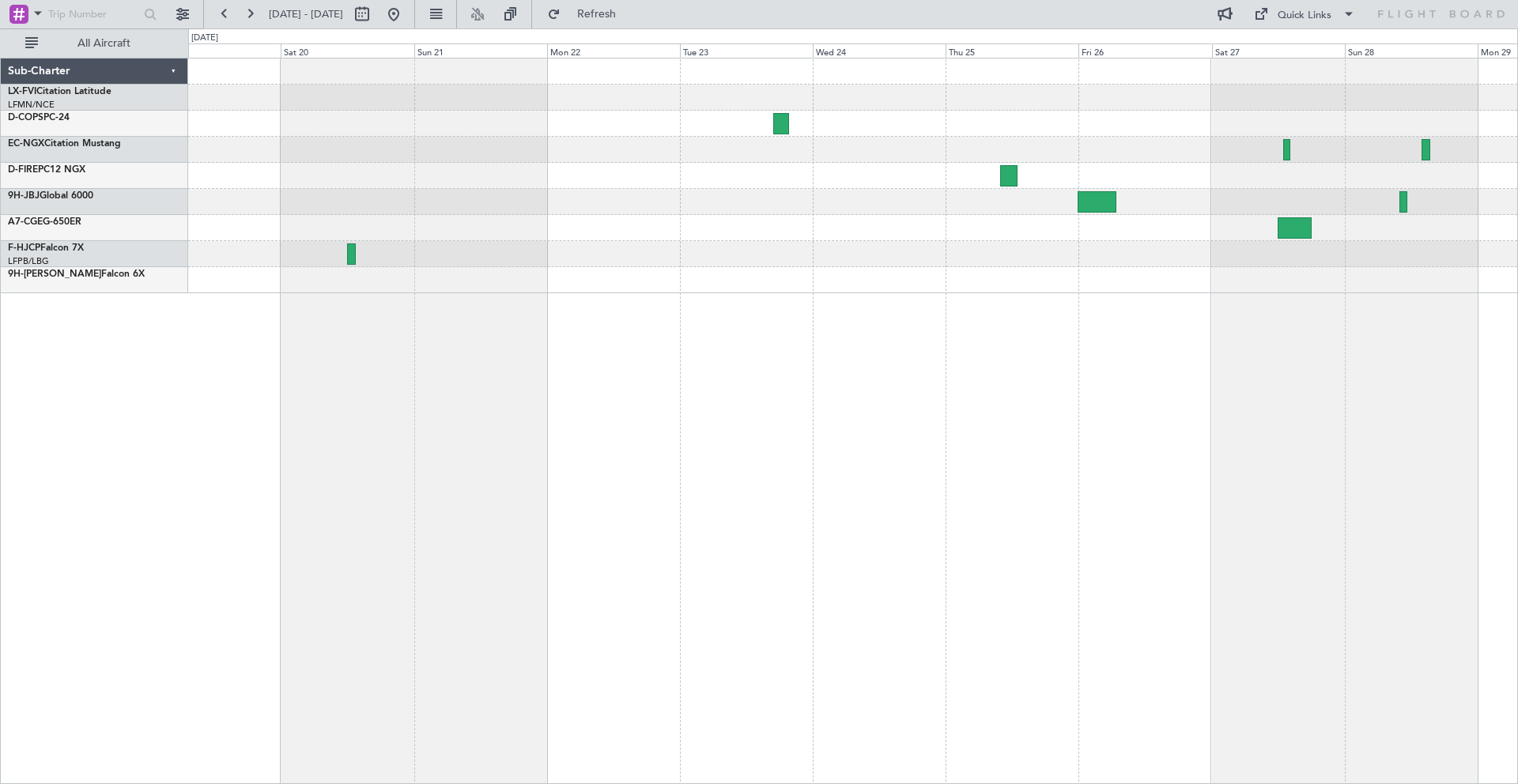
click at [373, 136] on div at bounding box center [852, 176] width 1329 height 235
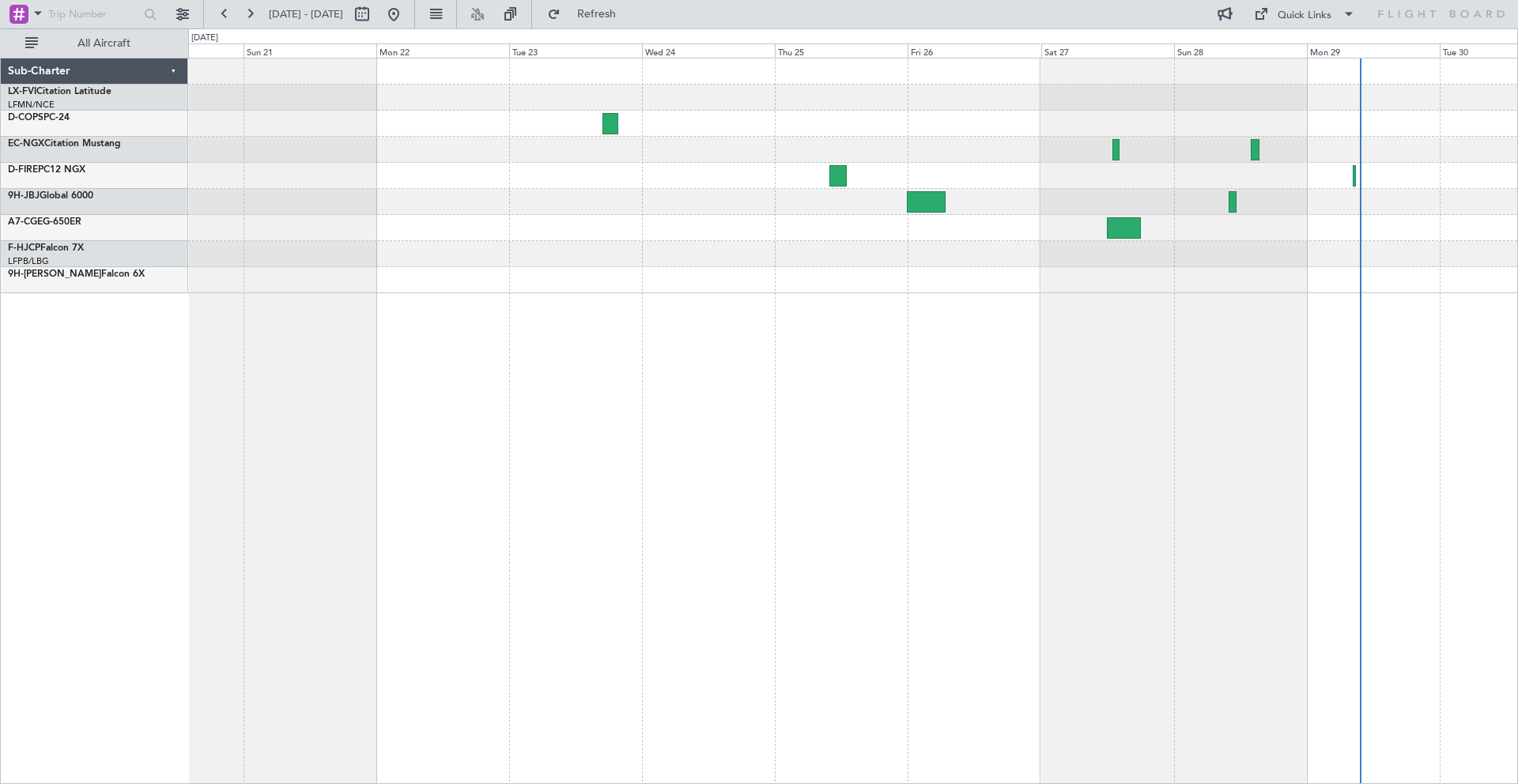
click at [315, 134] on div at bounding box center [852, 176] width 1329 height 235
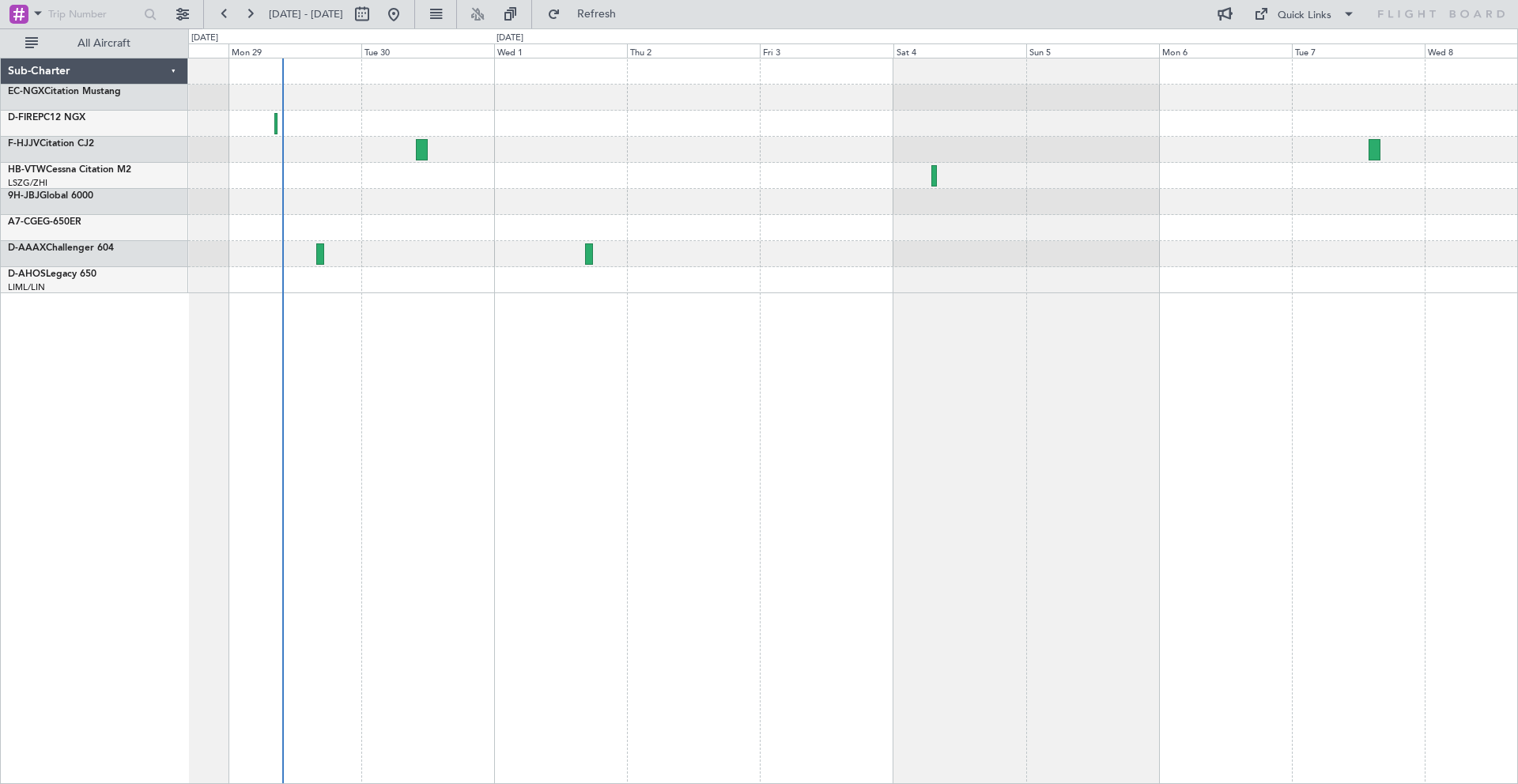
click at [461, 216] on div at bounding box center [852, 228] width 1329 height 26
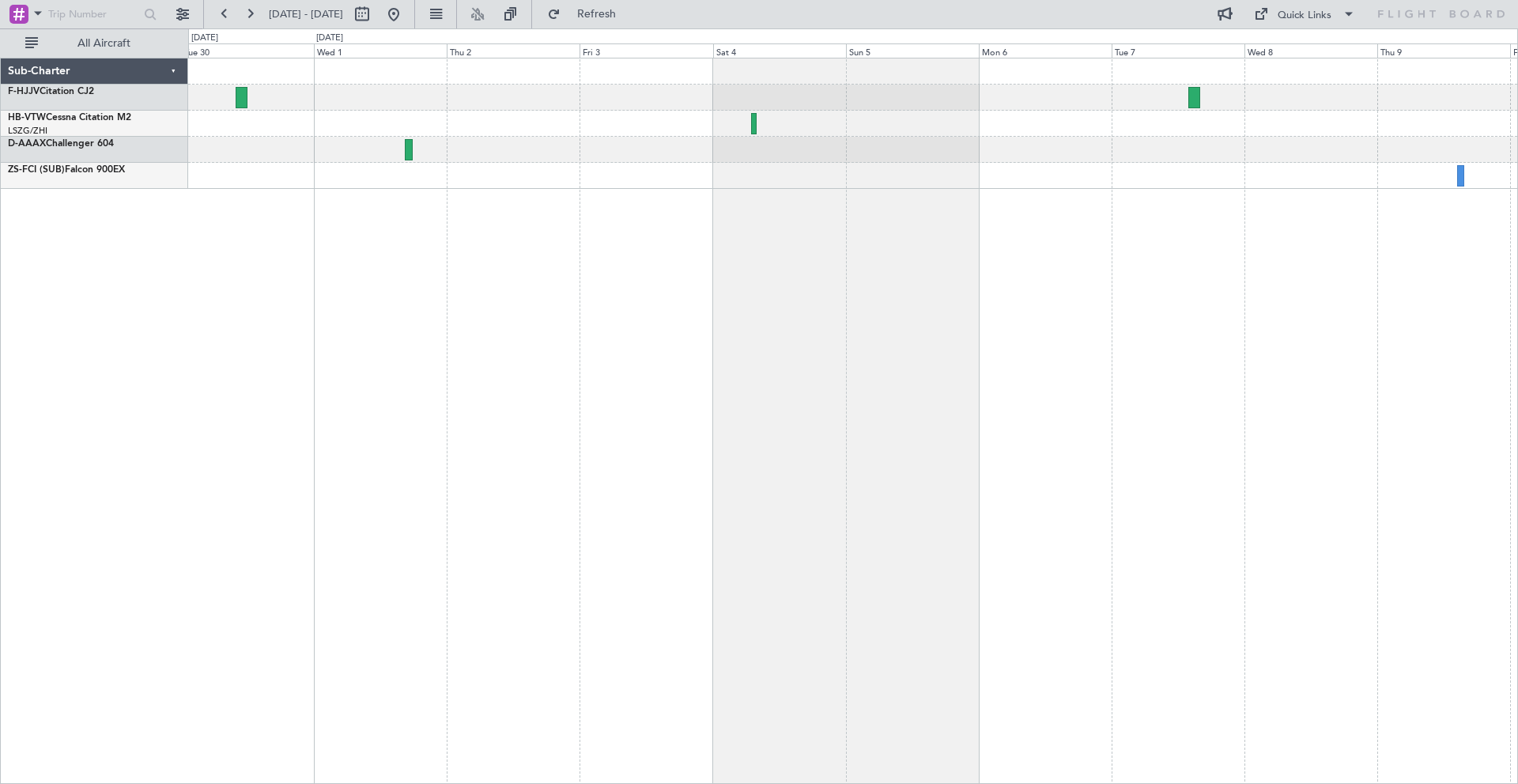
click at [827, 196] on div at bounding box center [853, 420] width 1330 height 726
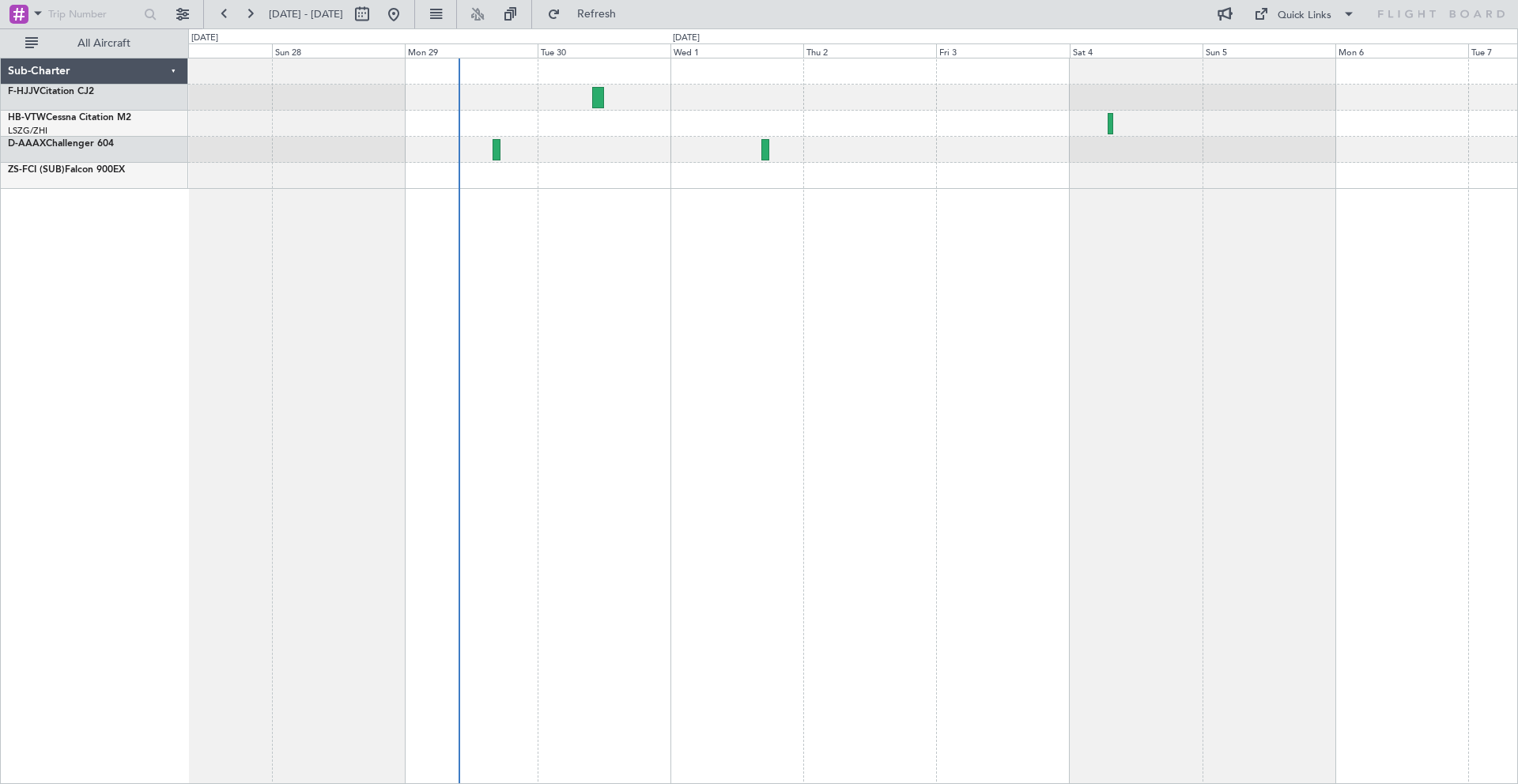
click at [788, 192] on div at bounding box center [853, 420] width 1330 height 726
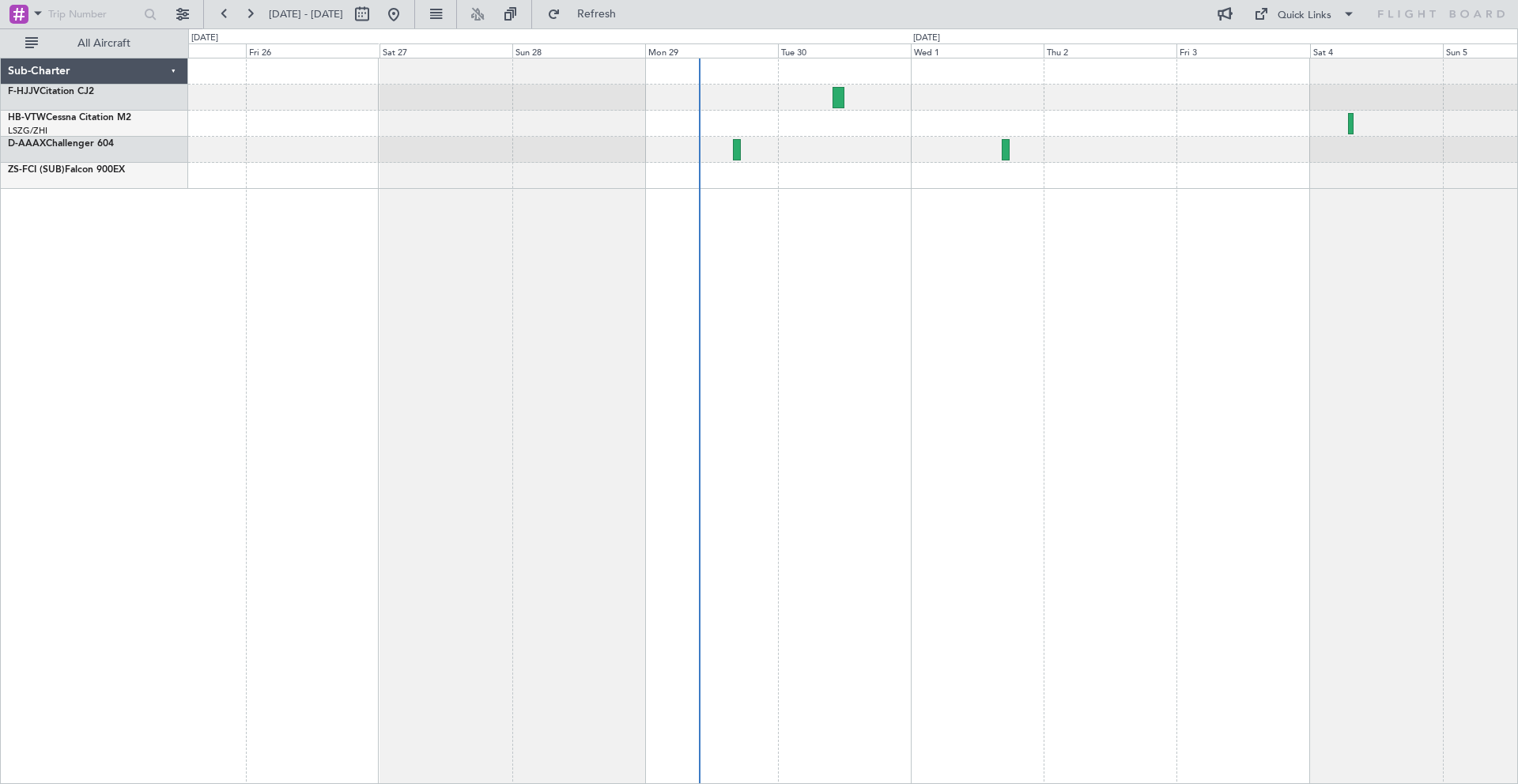
click at [596, 188] on div at bounding box center [852, 176] width 1329 height 26
